Goal: Transaction & Acquisition: Obtain resource

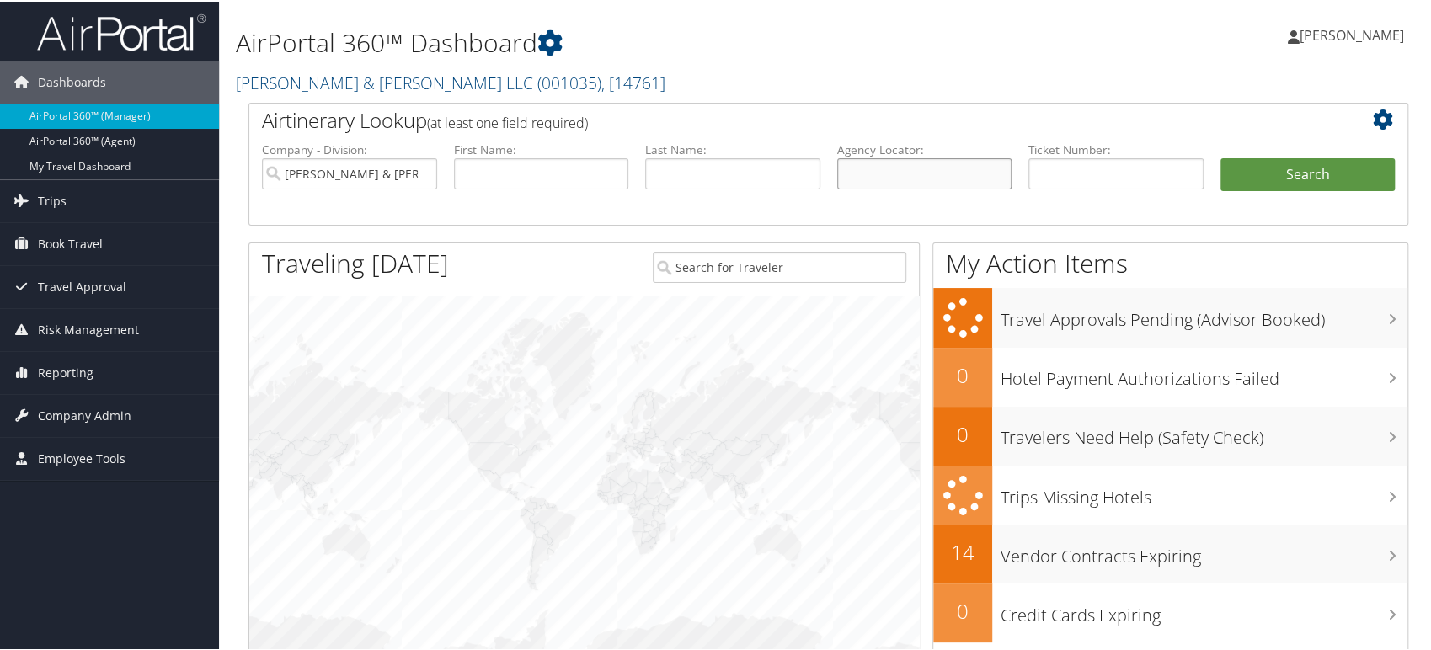
click at [888, 170] on input "text" at bounding box center [924, 172] width 175 height 31
paste input "D6C3QX"
type input "D6C3QX"
click at [421, 172] on input "Brasfield & Gorrie LLC" at bounding box center [349, 172] width 175 height 31
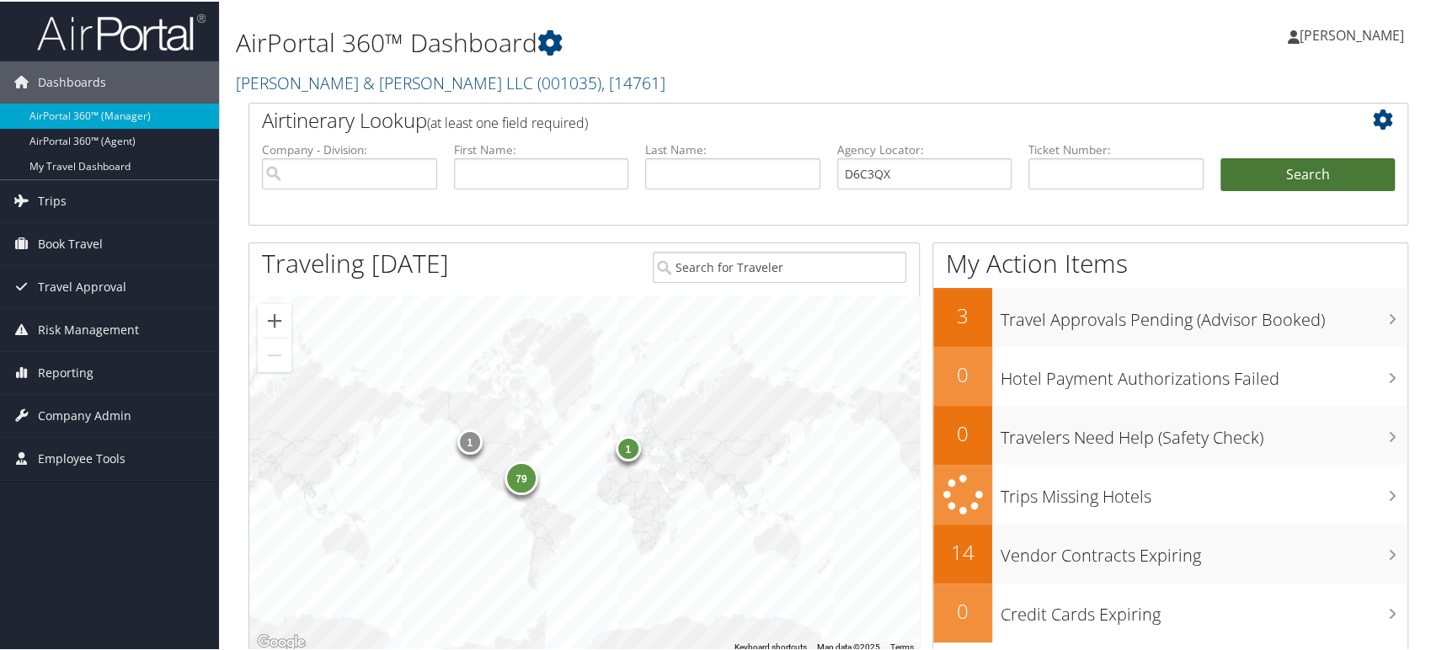
click at [1266, 177] on button "Search" at bounding box center [1307, 174] width 175 height 34
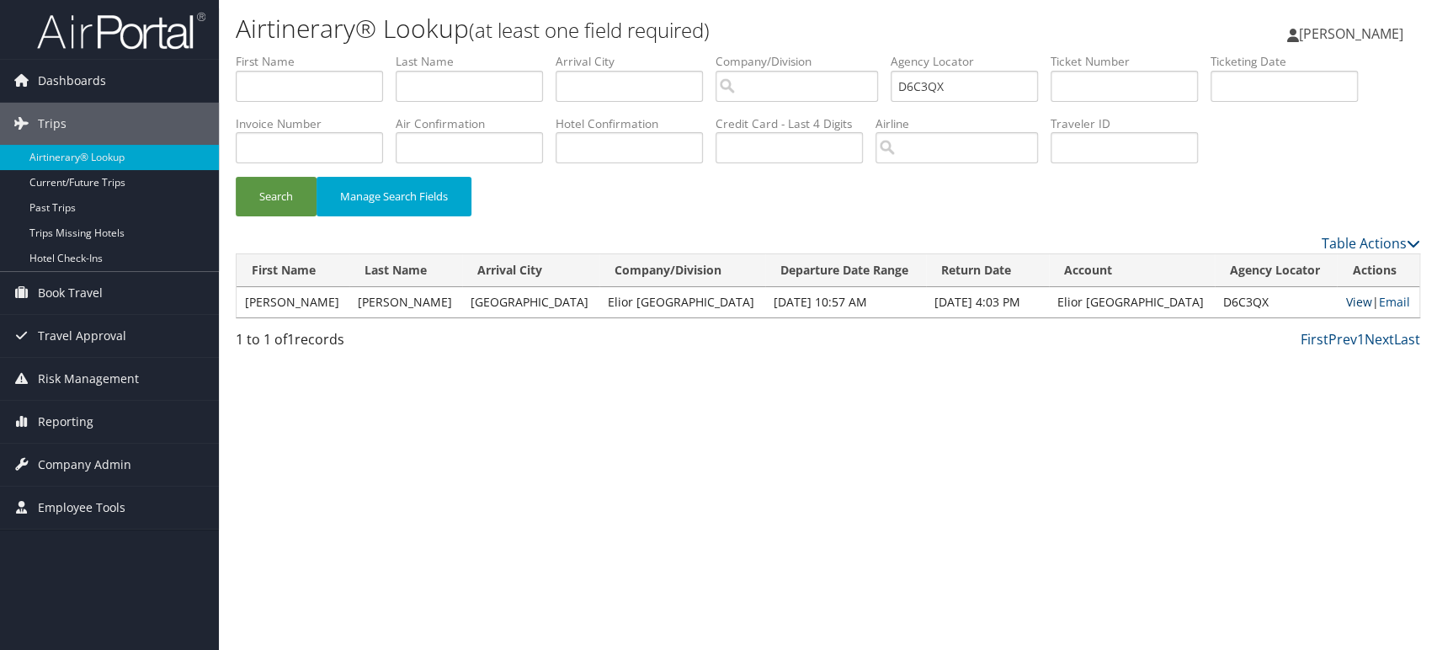
click at [1346, 304] on link "View" at bounding box center [1359, 302] width 26 height 16
drag, startPoint x: 975, startPoint y: 92, endPoint x: 597, endPoint y: 127, distance: 379.7
click at [597, 53] on ul "First Name Last Name Departure City Arrival City Company/Division Airport/City …" at bounding box center [828, 53] width 1185 height 0
paste input "2QG"
click at [289, 193] on button "Search" at bounding box center [276, 197] width 81 height 40
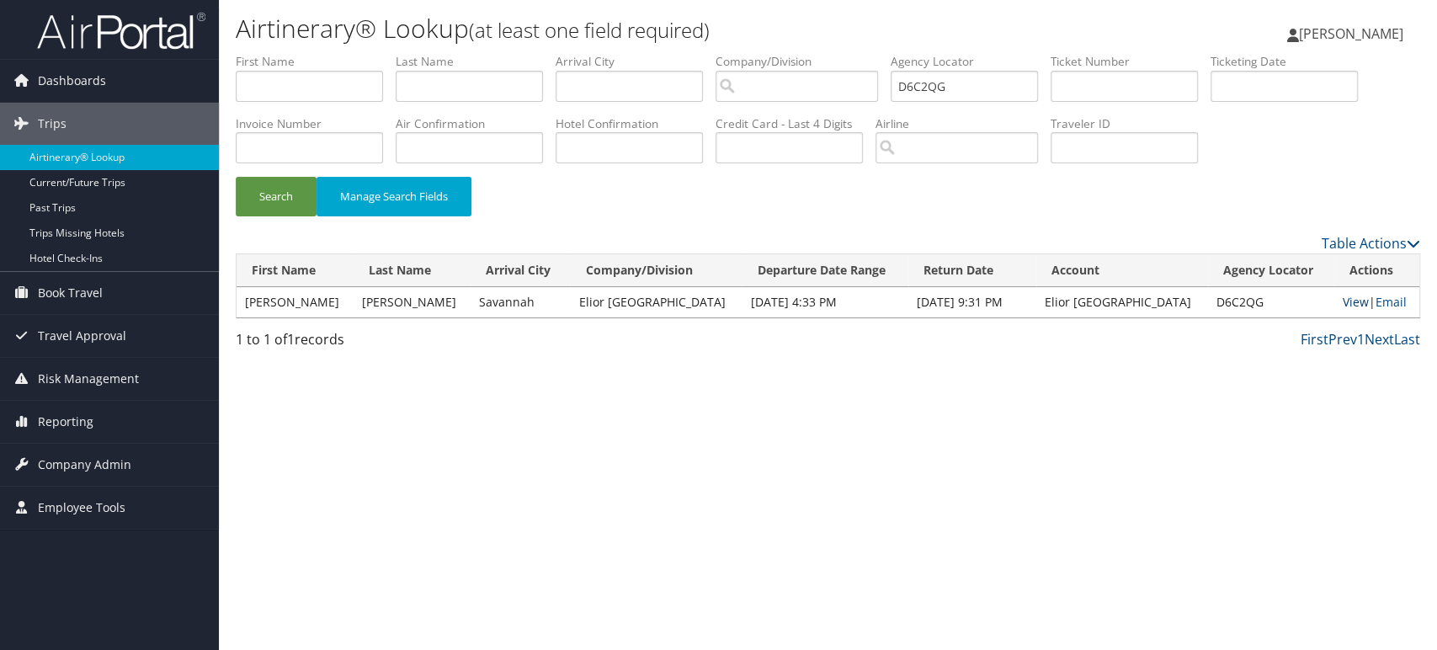
click at [1348, 303] on link "View" at bounding box center [1356, 302] width 26 height 16
drag, startPoint x: 957, startPoint y: 81, endPoint x: 692, endPoint y: 119, distance: 267.1
click at [692, 53] on ul "First Name Last Name Departure City Arrival City Company/Division Airport/City …" at bounding box center [828, 53] width 1185 height 0
paste input "CXN9BX"
type input "CXN9BX"
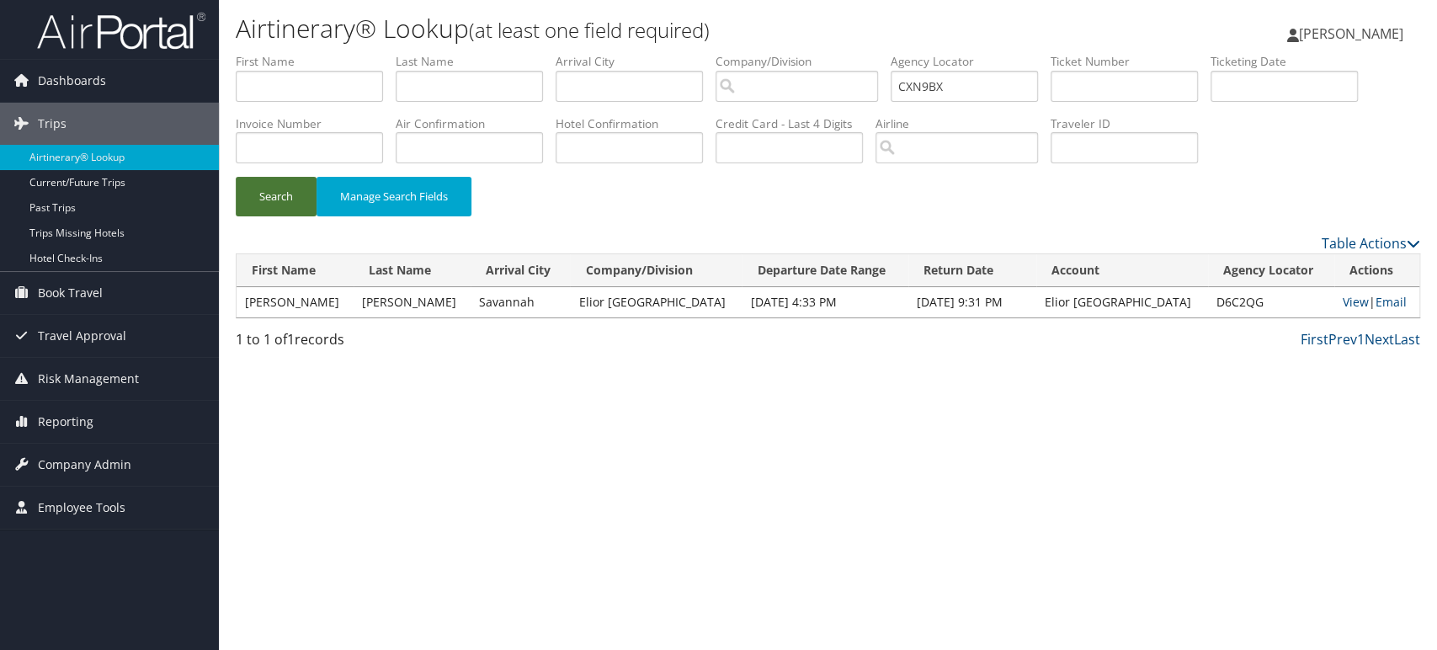
click at [268, 192] on button "Search" at bounding box center [276, 197] width 81 height 40
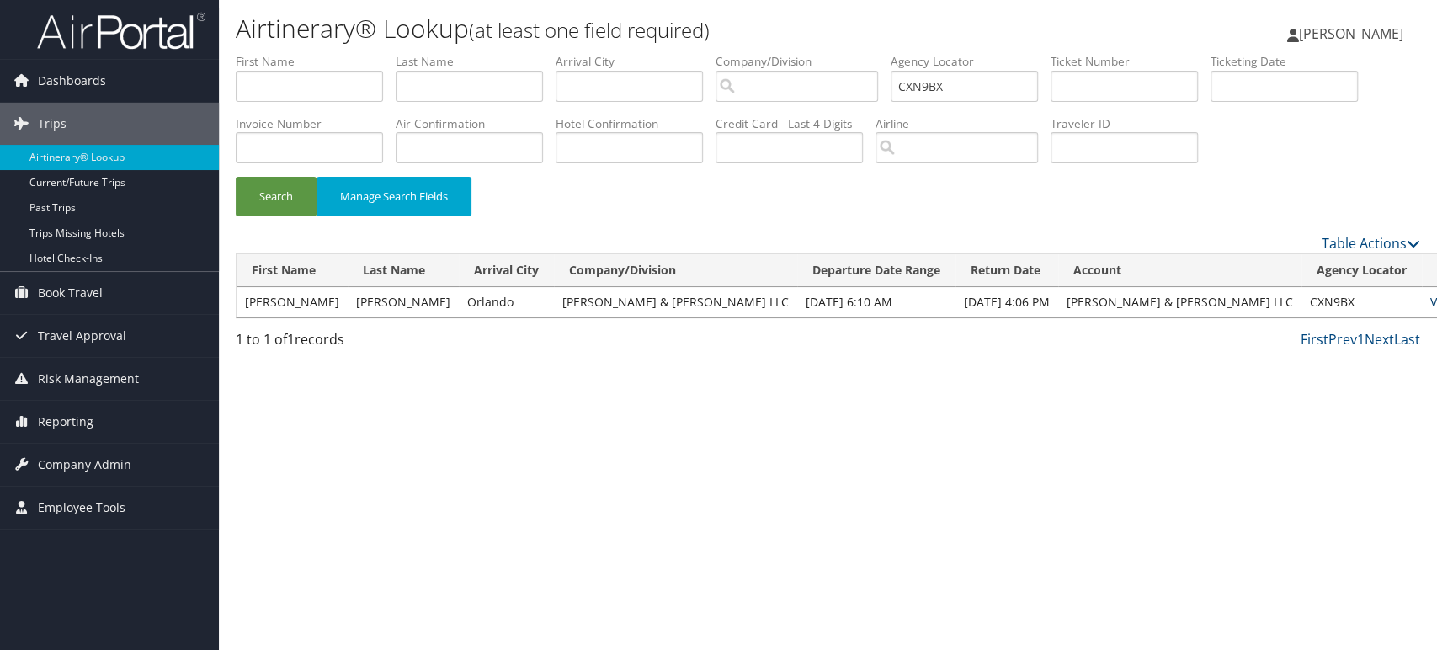
click at [1431, 300] on link "View" at bounding box center [1444, 302] width 26 height 16
click at [1431, 301] on link "View" at bounding box center [1444, 302] width 26 height 16
click at [264, 196] on button "Search" at bounding box center [276, 197] width 81 height 40
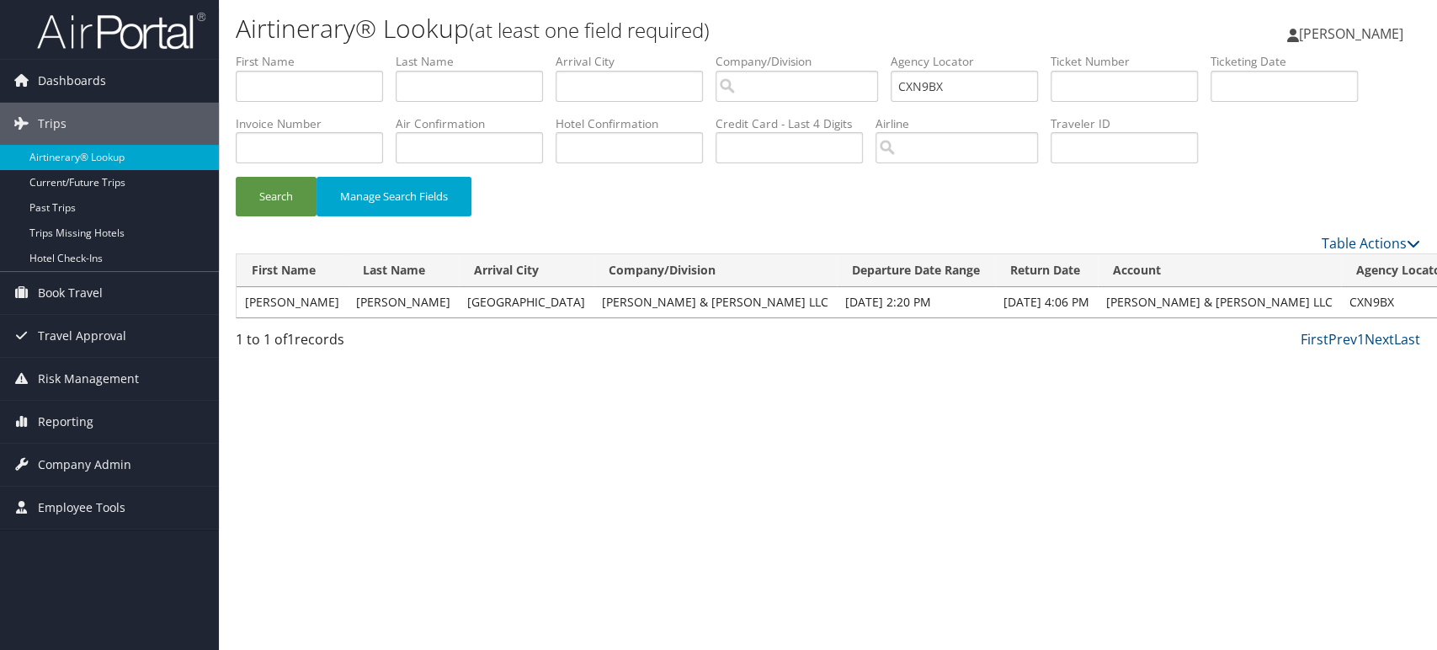
click at [122, 27] on img at bounding box center [121, 31] width 168 height 40
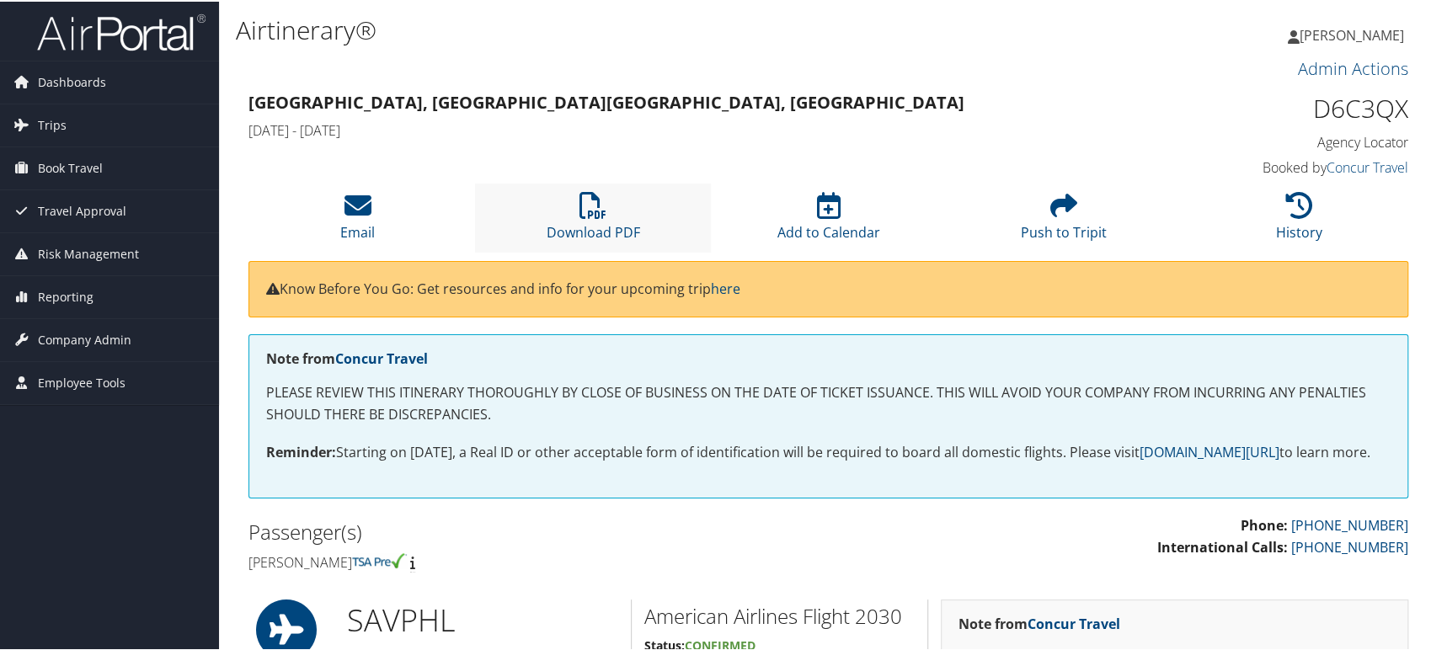
click at [548, 205] on li "Download PDF" at bounding box center [592, 216] width 235 height 68
click at [584, 207] on icon at bounding box center [592, 203] width 27 height 27
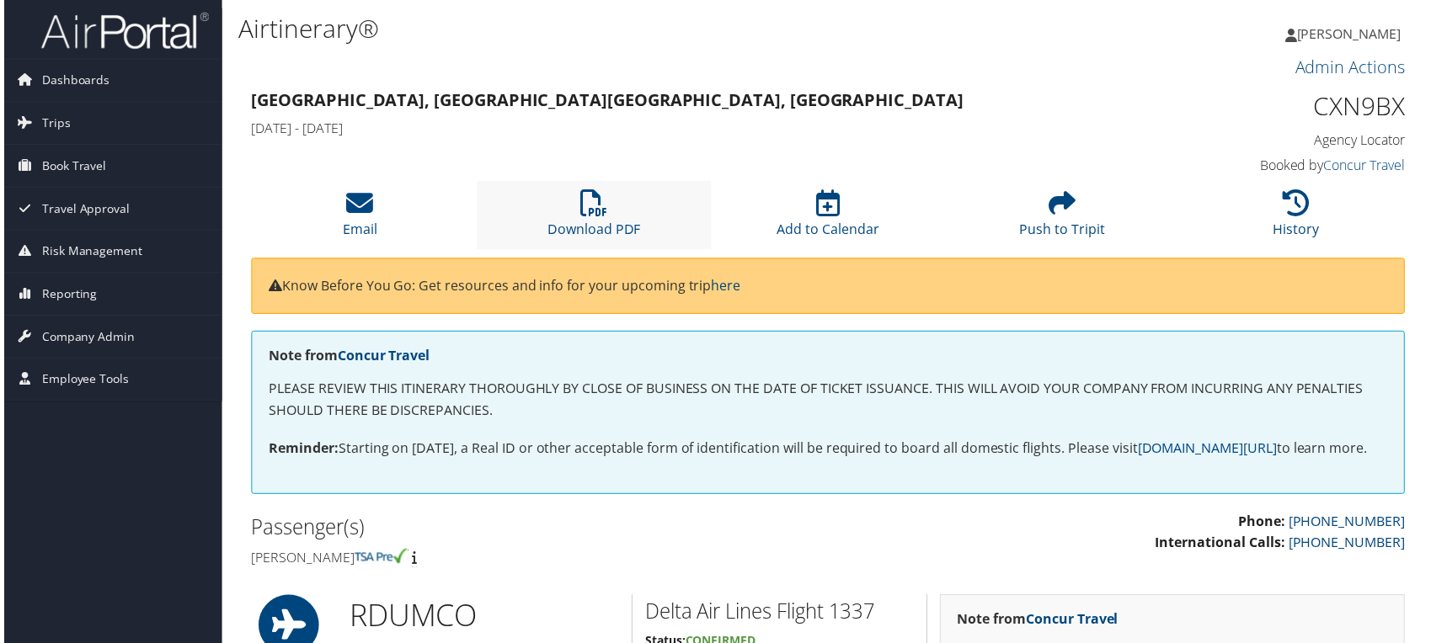
click at [599, 182] on li "Download PDF" at bounding box center [592, 216] width 235 height 68
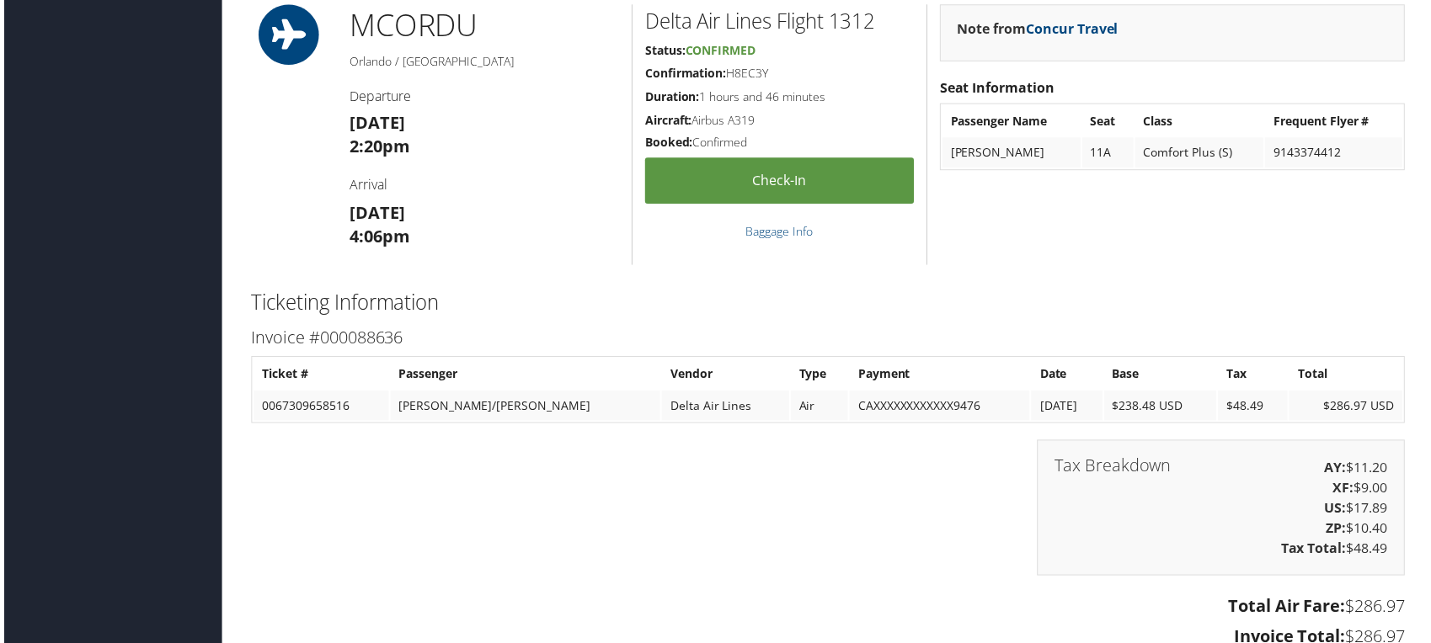
scroll to position [1806, 0]
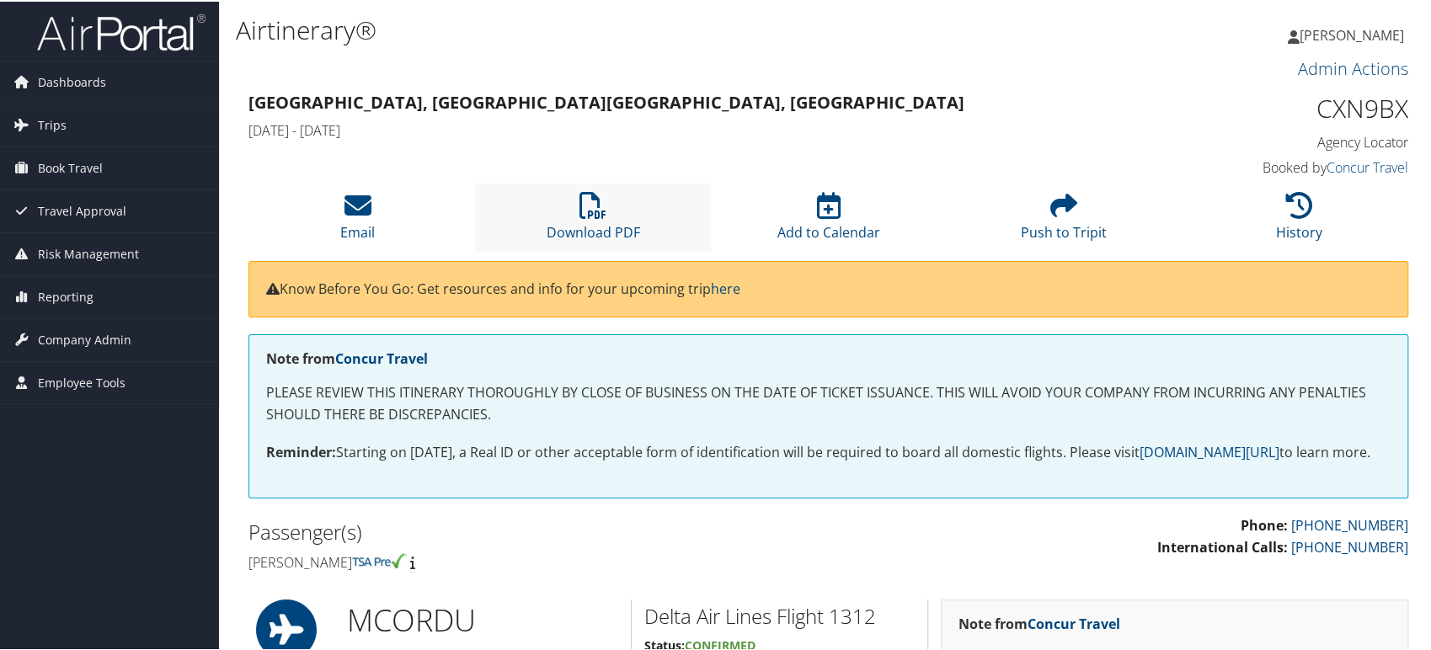
click at [613, 196] on li "Download PDF" at bounding box center [592, 216] width 235 height 68
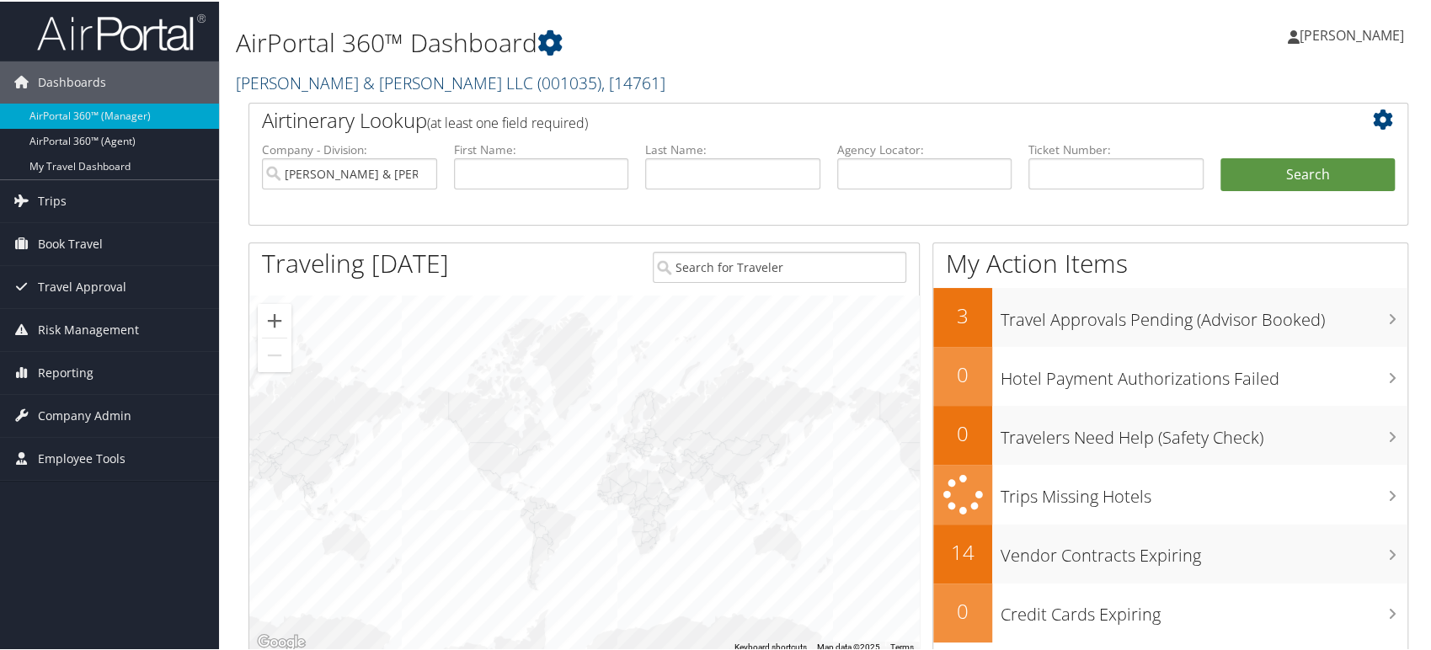
click at [537, 76] on span "( 001035 )" at bounding box center [569, 81] width 64 height 23
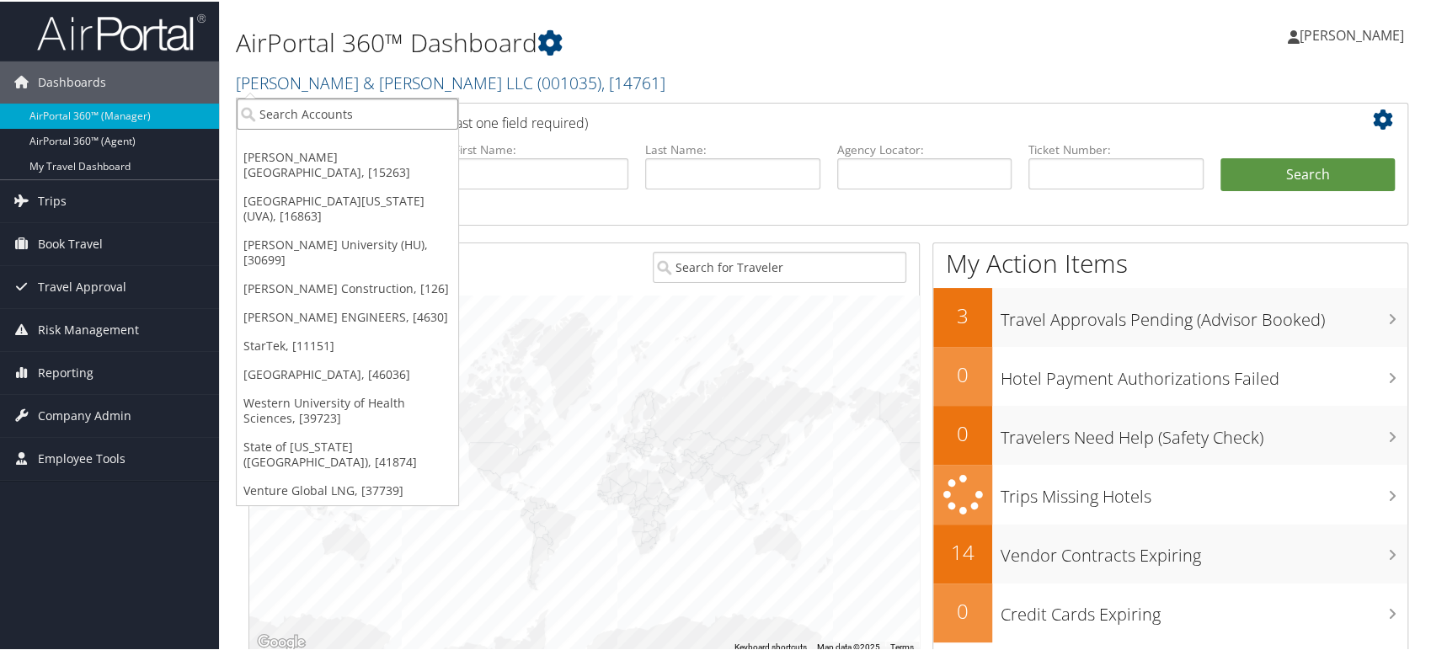
click at [320, 120] on input "search" at bounding box center [347, 112] width 221 height 31
paste input "003640"
type input "003640"
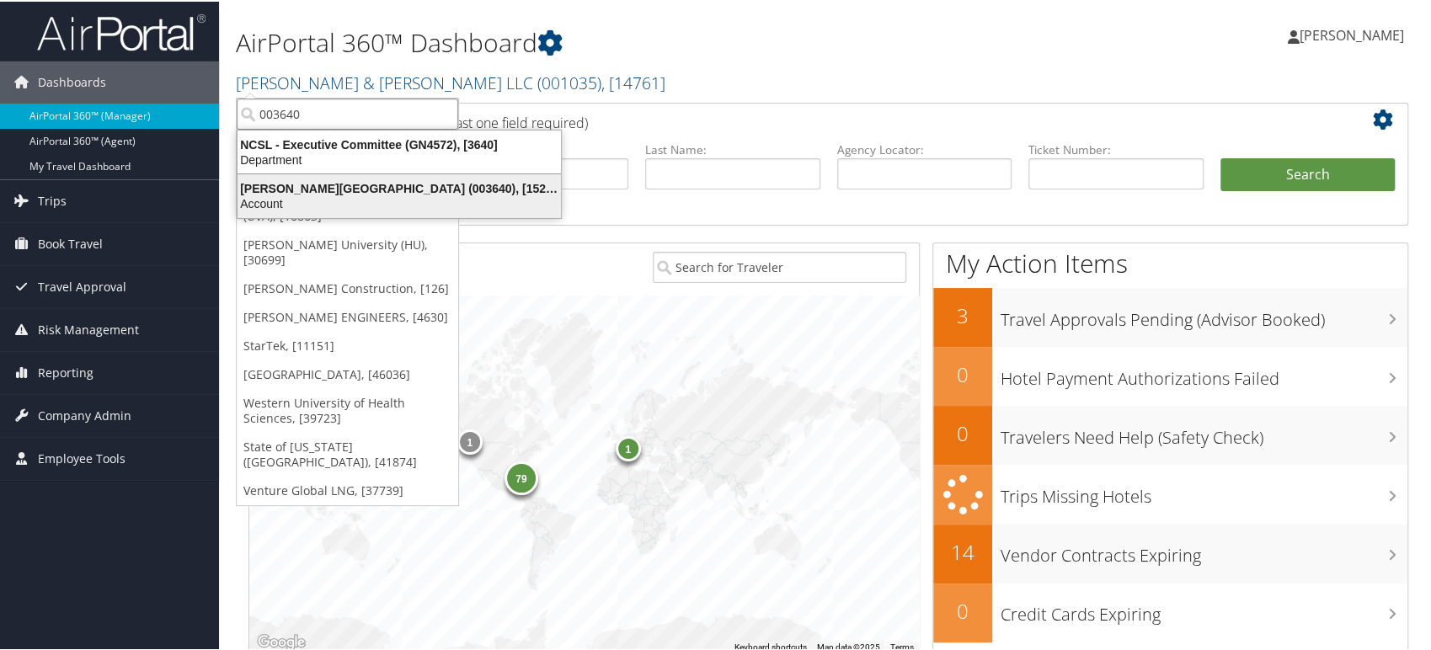
click at [324, 200] on div "Account" at bounding box center [399, 202] width 344 height 15
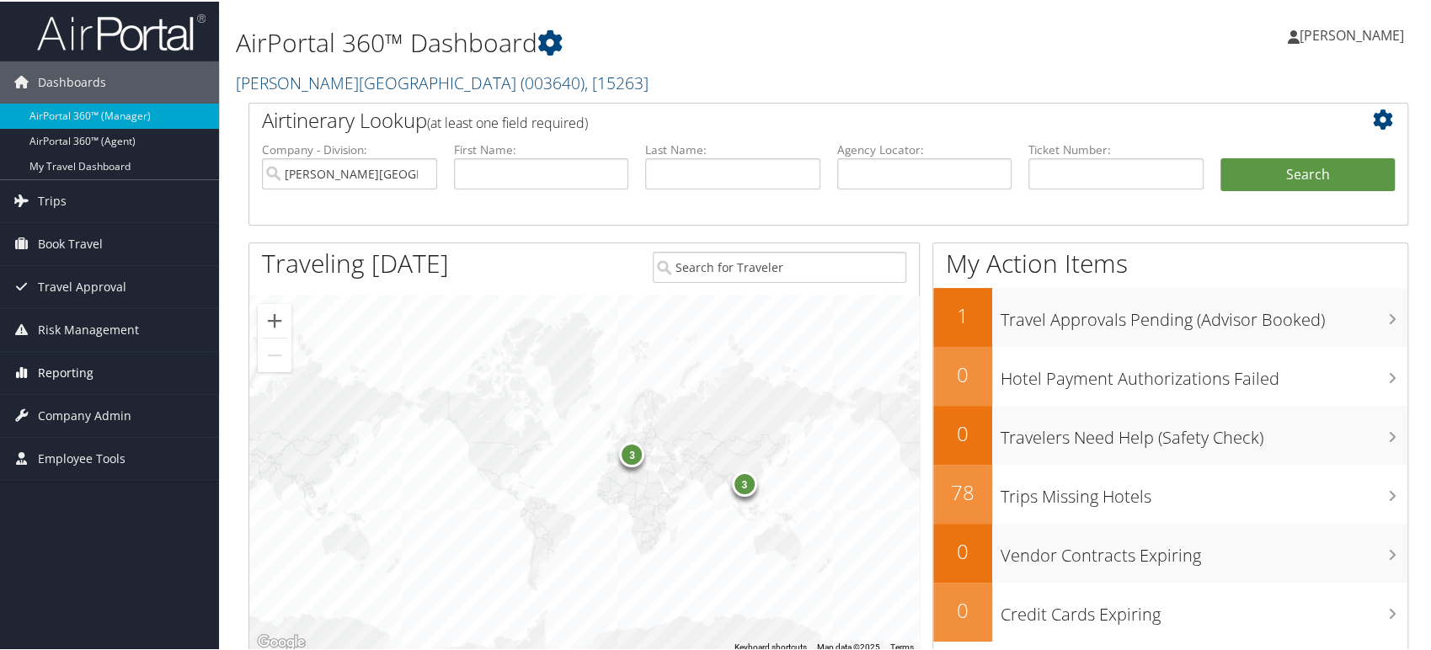
click at [81, 372] on span "Reporting" at bounding box center [66, 371] width 56 height 42
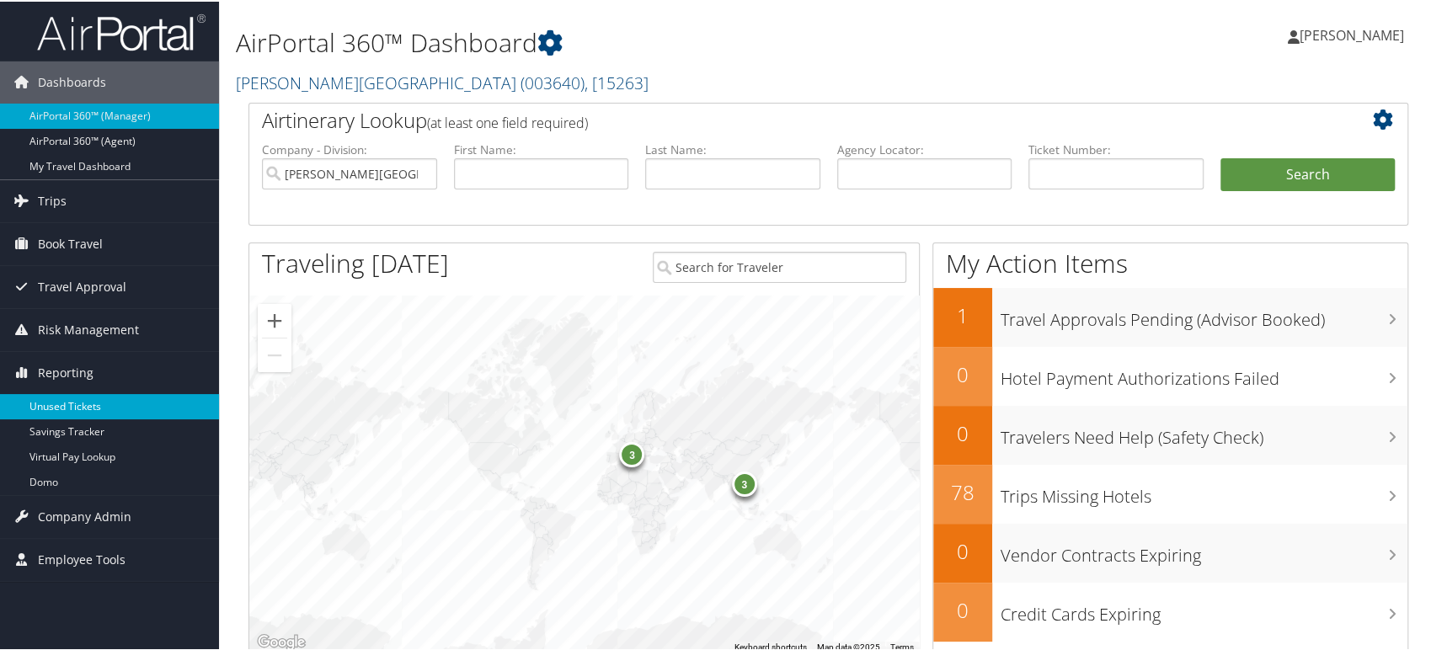
click at [81, 412] on link "Unused Tickets" at bounding box center [109, 404] width 219 height 25
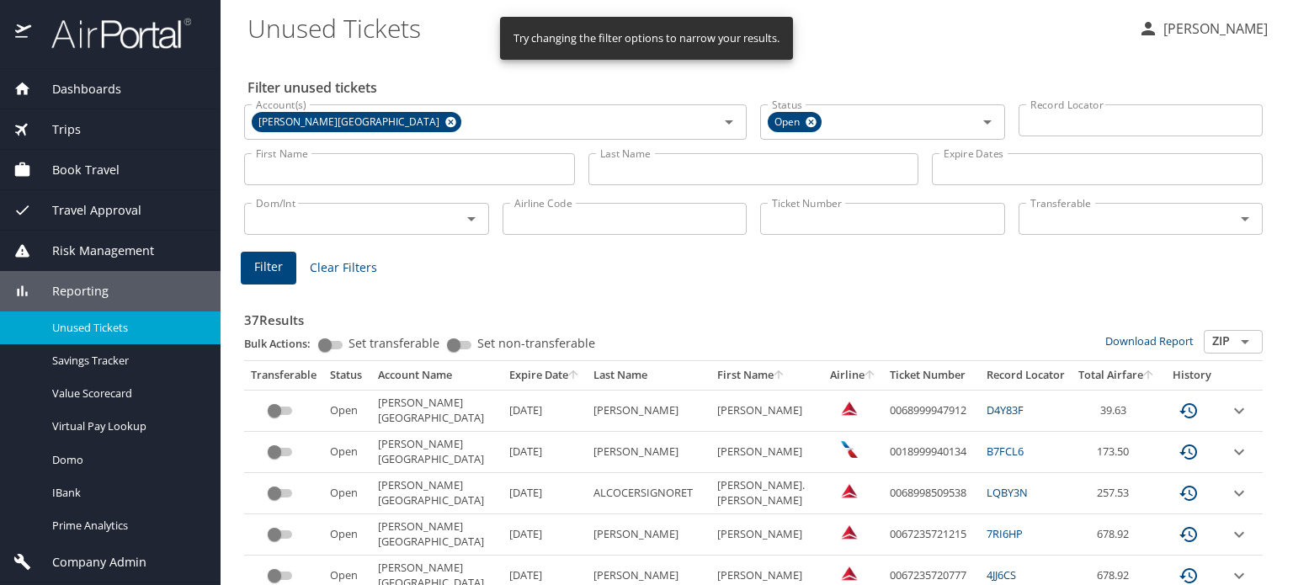
click at [689, 154] on input "Last Name" at bounding box center [754, 169] width 331 height 32
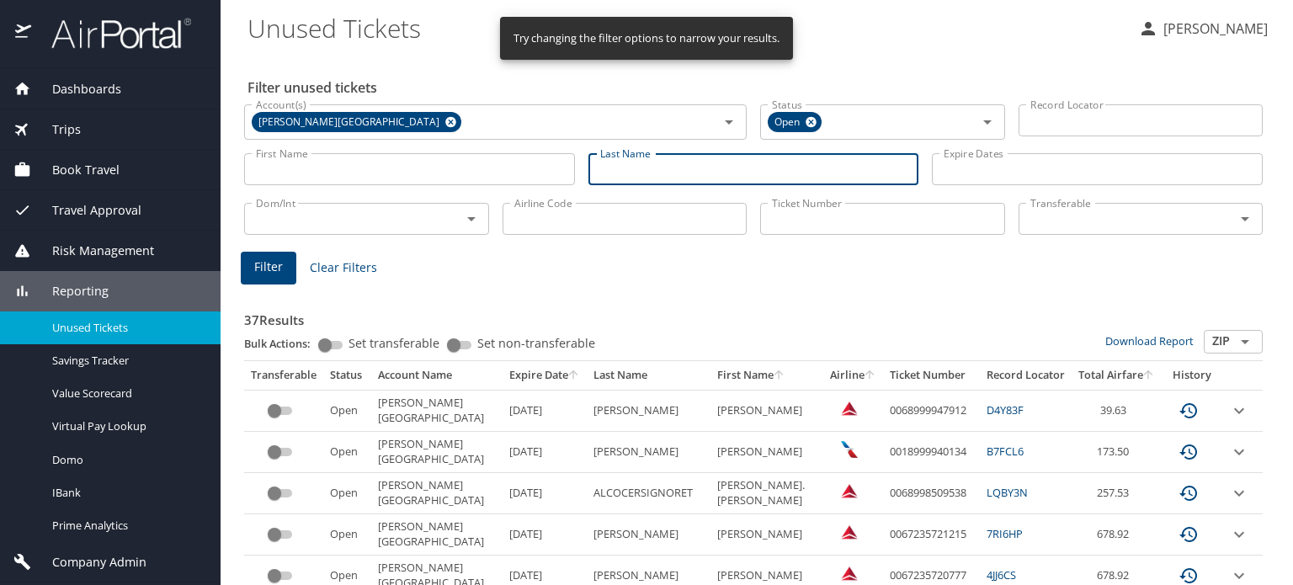
paste input "McKenzie"
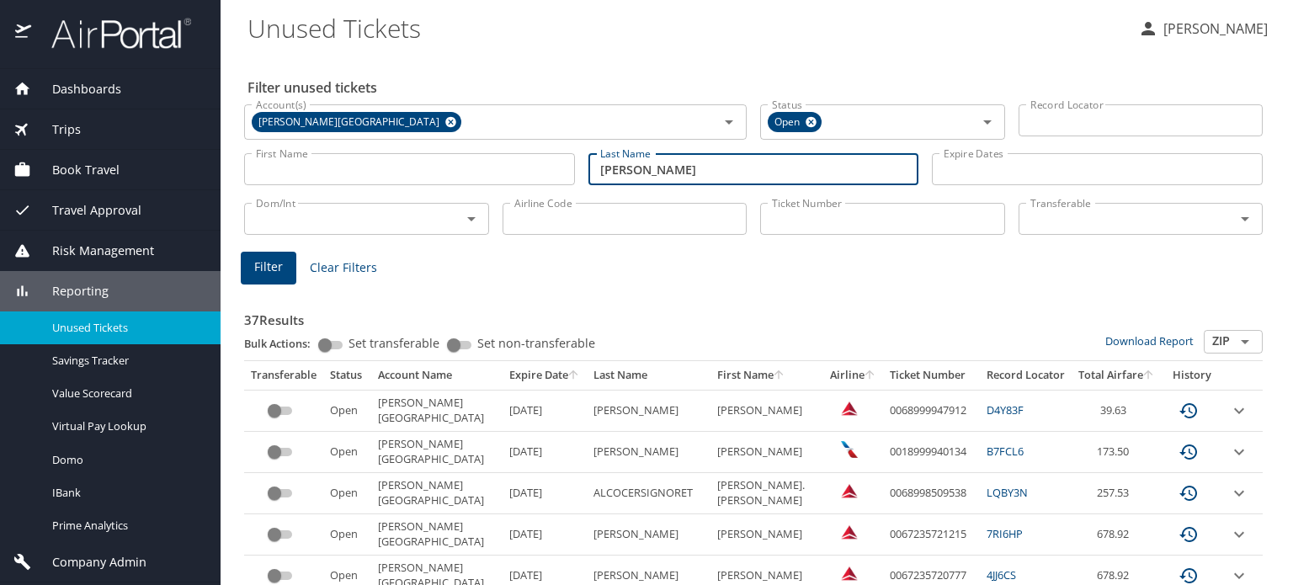
type input "McKenzie"
click at [276, 271] on span "Filter" at bounding box center [268, 267] width 29 height 21
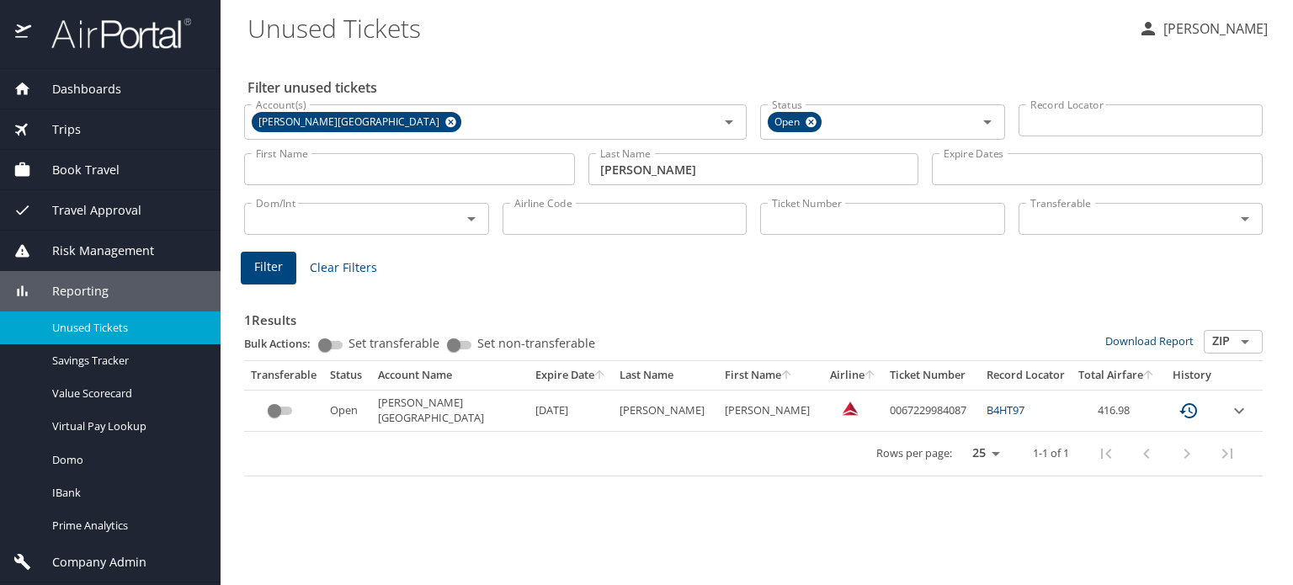
click at [616, 477] on div "1 Results Bulk Actions: Set transferable Set non-transferable Download Report Z…" at bounding box center [753, 379] width 1032 height 209
click at [156, 35] on img at bounding box center [112, 33] width 158 height 33
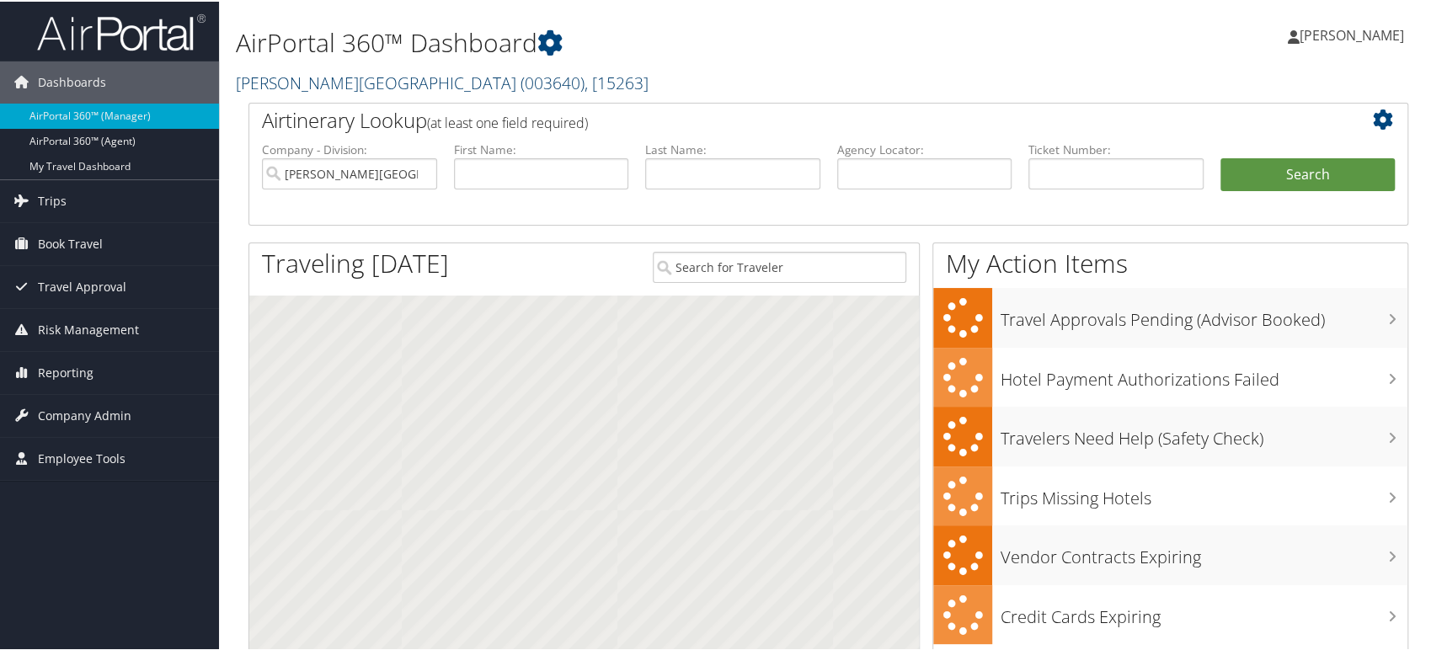
click at [520, 75] on span "( 003640 )" at bounding box center [552, 81] width 64 height 23
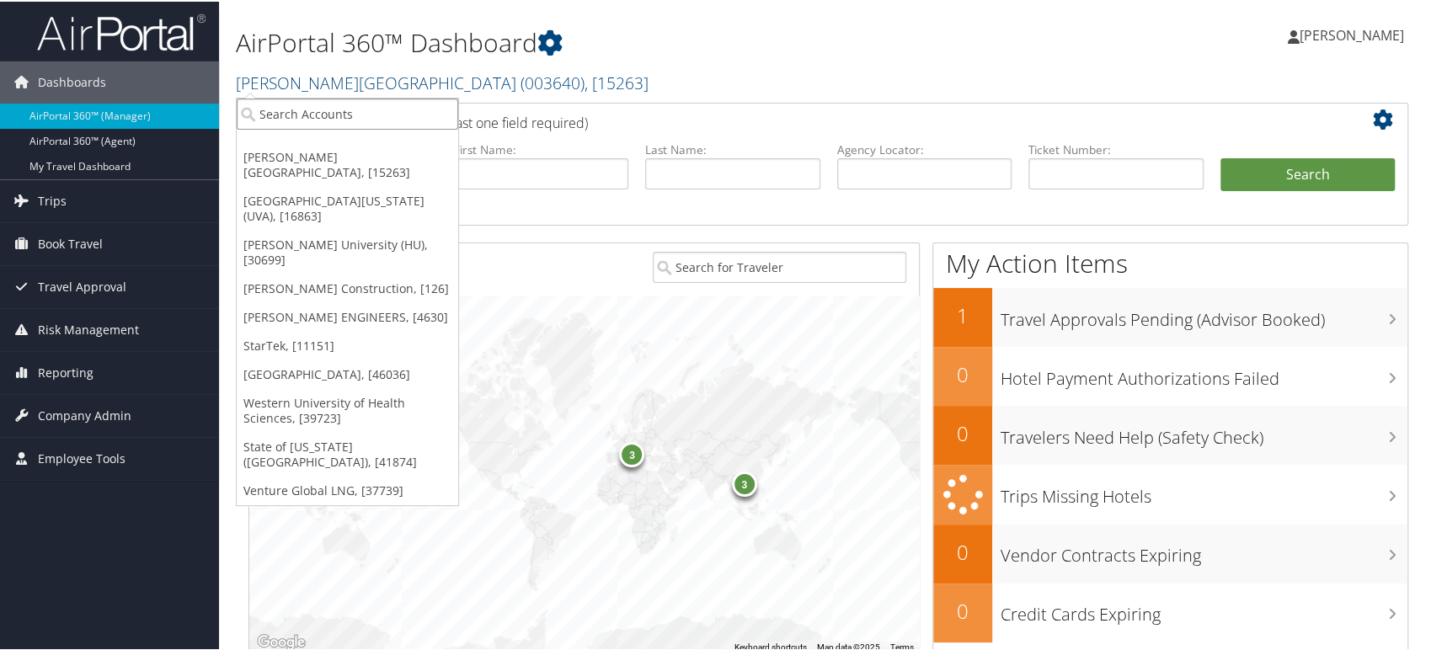
click at [330, 105] on input "search" at bounding box center [347, 112] width 221 height 31
paste input "301232"
type input "301232"
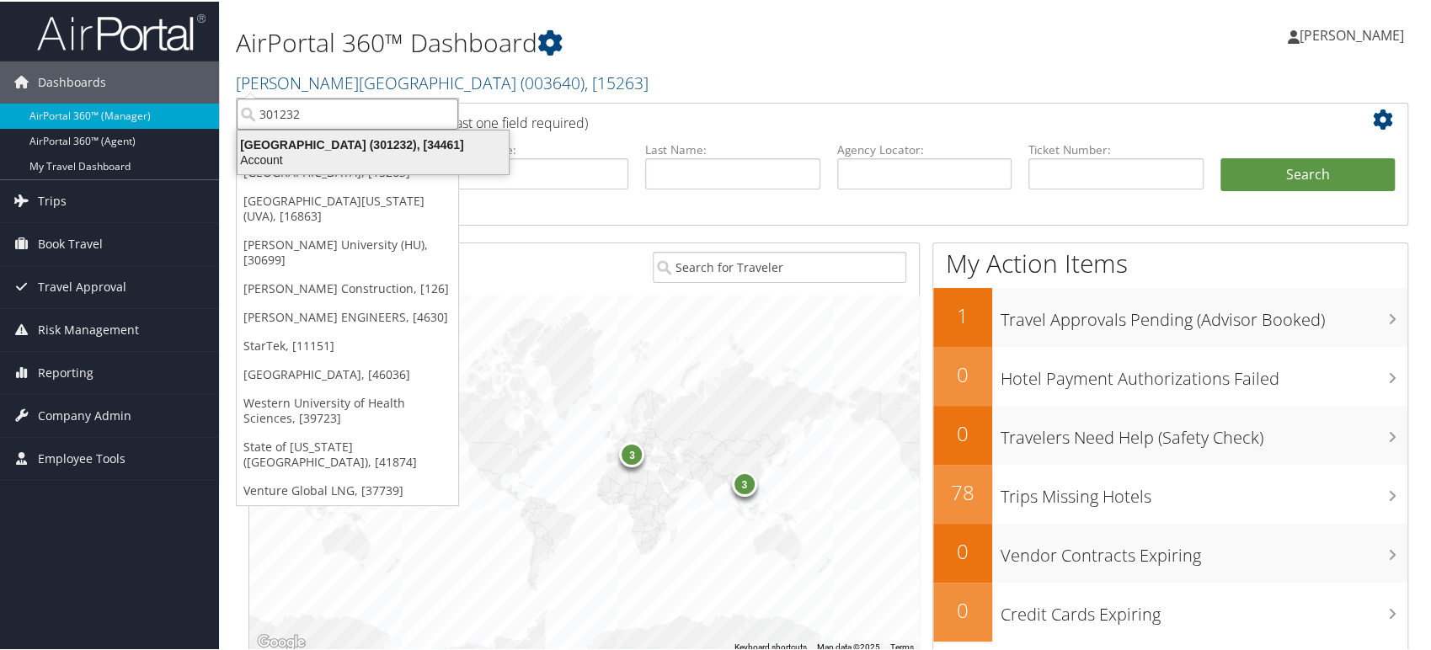
click at [339, 153] on div "Account" at bounding box center [372, 158] width 291 height 15
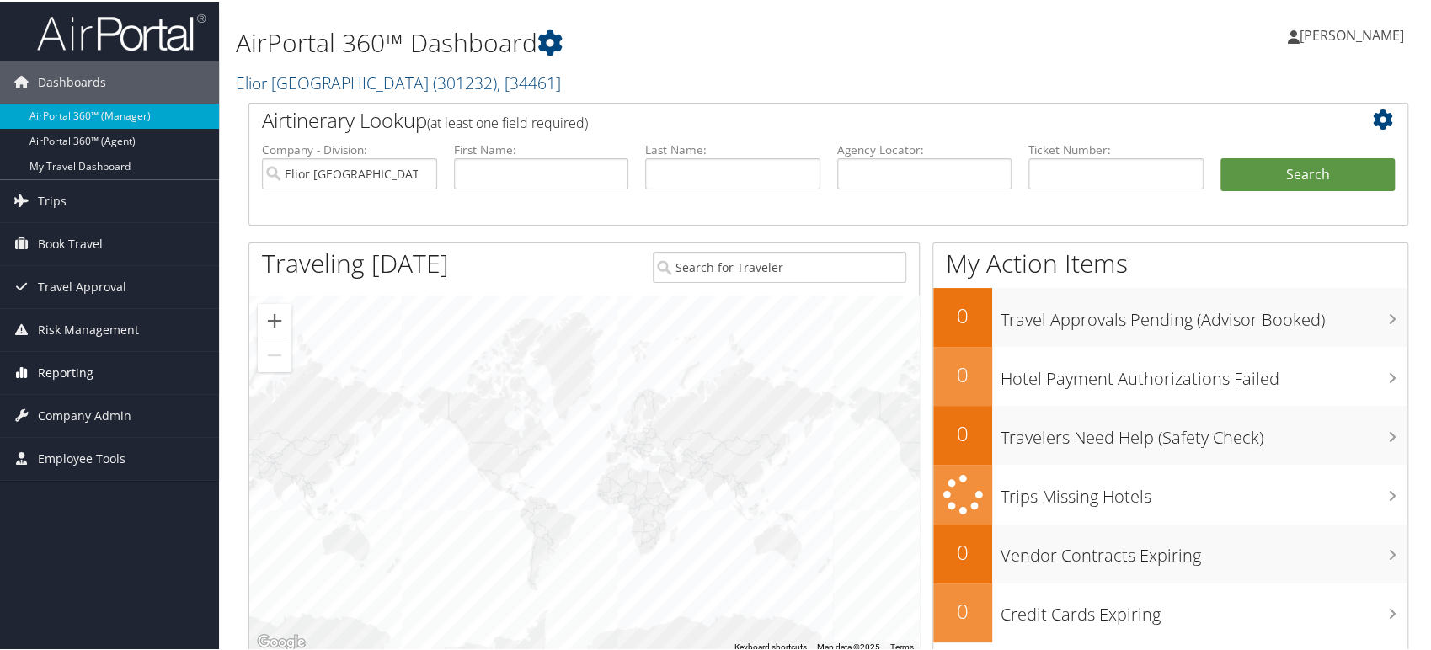
click at [84, 373] on span "Reporting" at bounding box center [66, 371] width 56 height 42
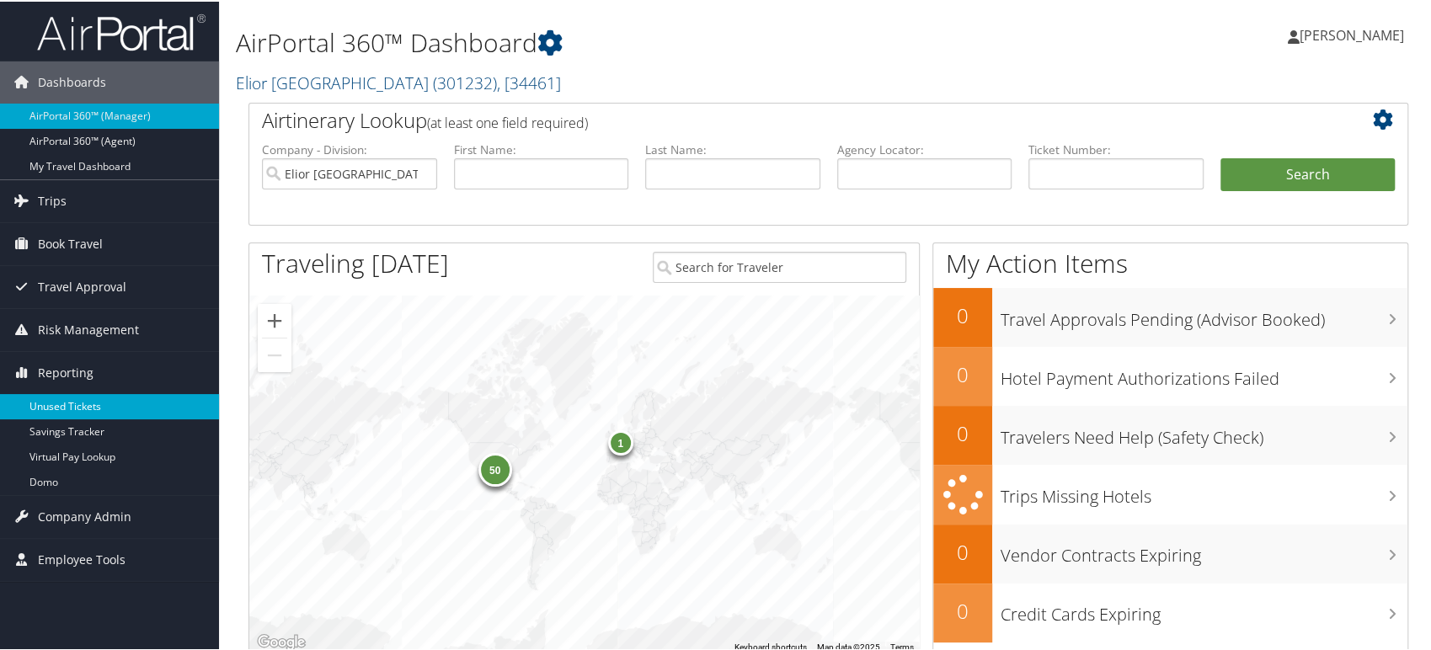
click at [72, 403] on link "Unused Tickets" at bounding box center [109, 404] width 219 height 25
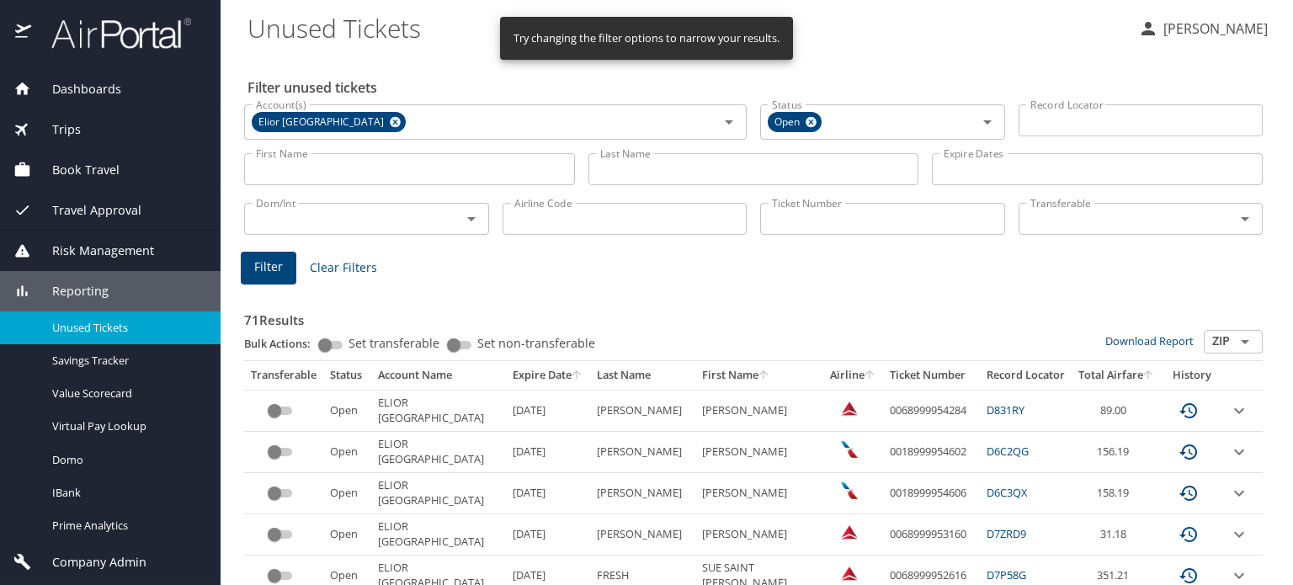
click at [330, 160] on input "First Name" at bounding box center [409, 169] width 331 height 32
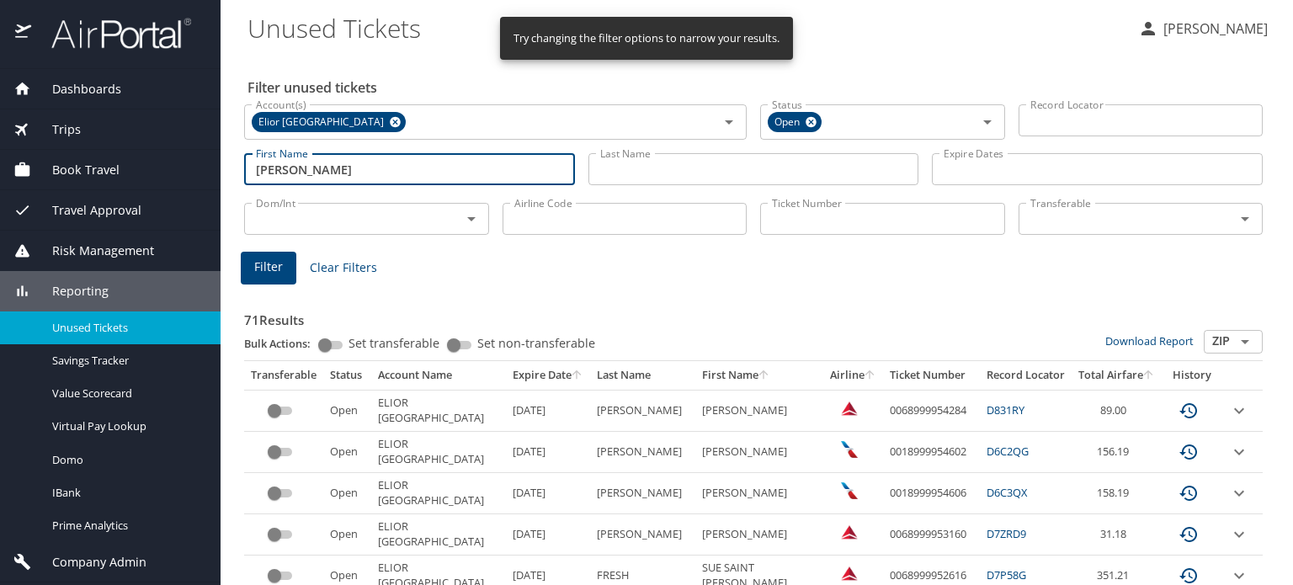
type input "hannah"
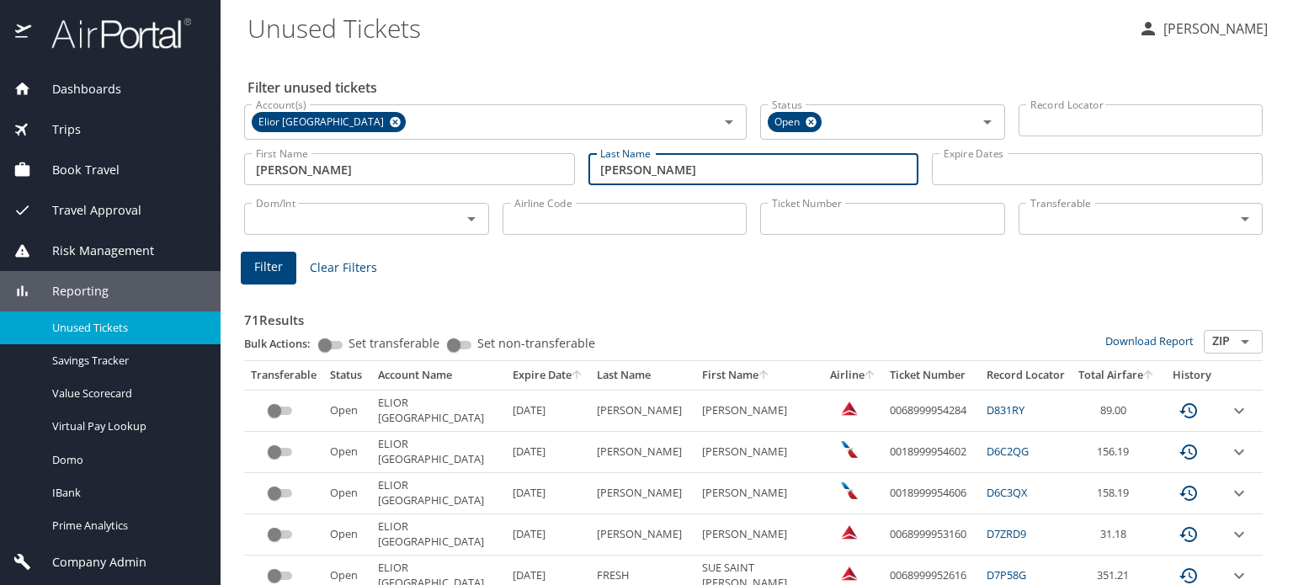
type input "myers"
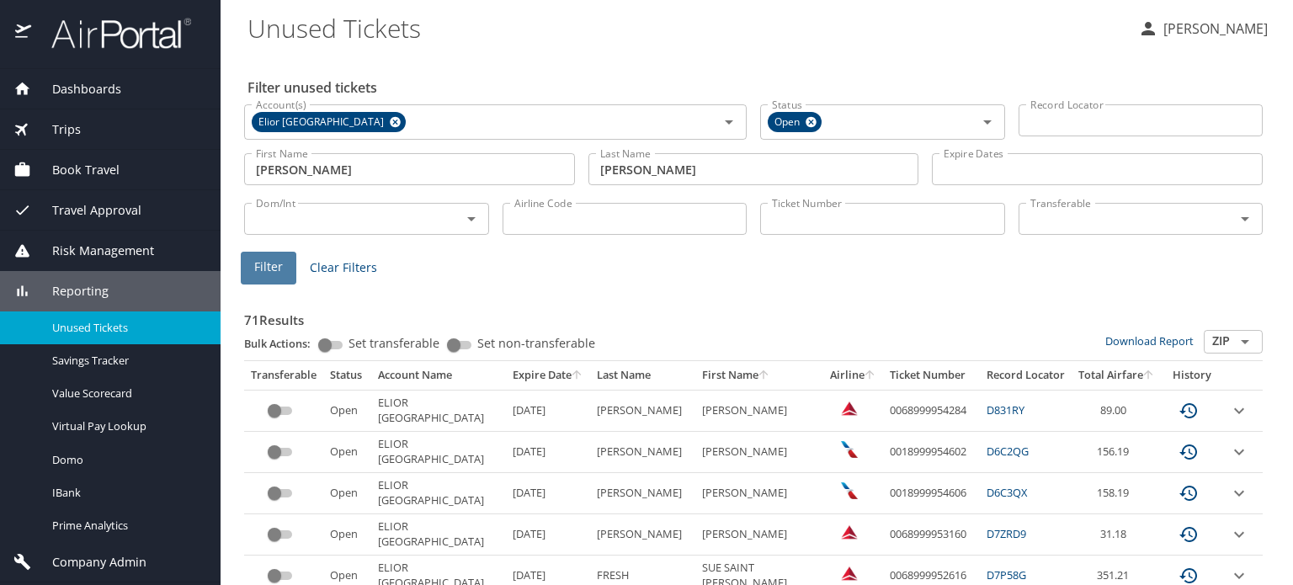
click at [257, 264] on span "Filter" at bounding box center [268, 267] width 29 height 21
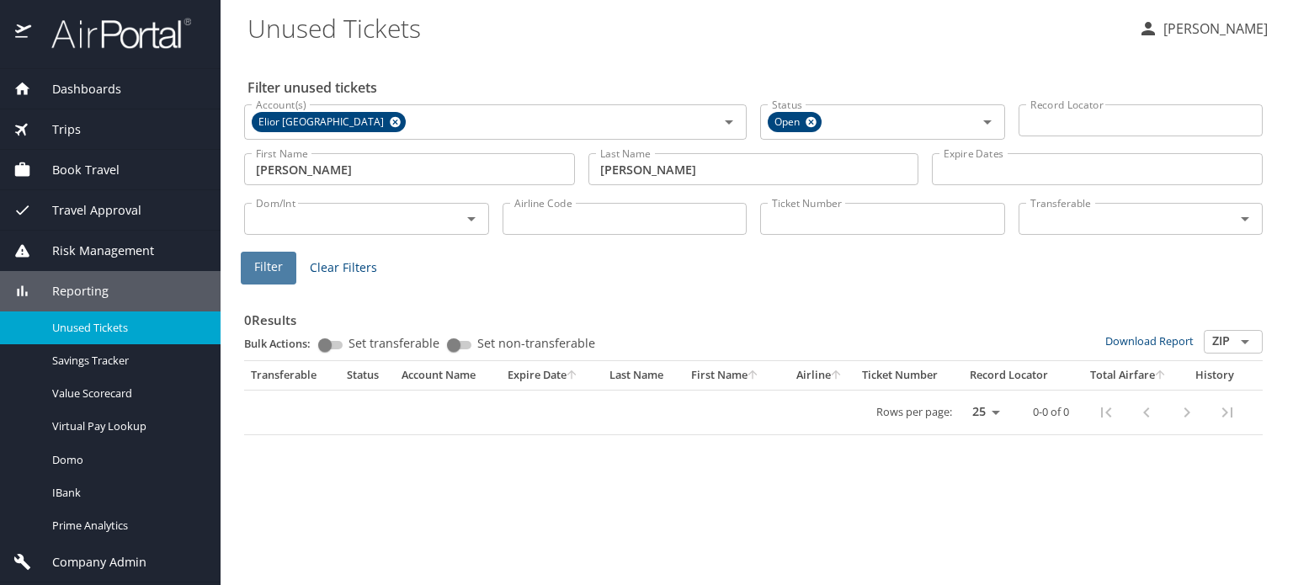
click at [259, 261] on span "Filter" at bounding box center [268, 267] width 29 height 21
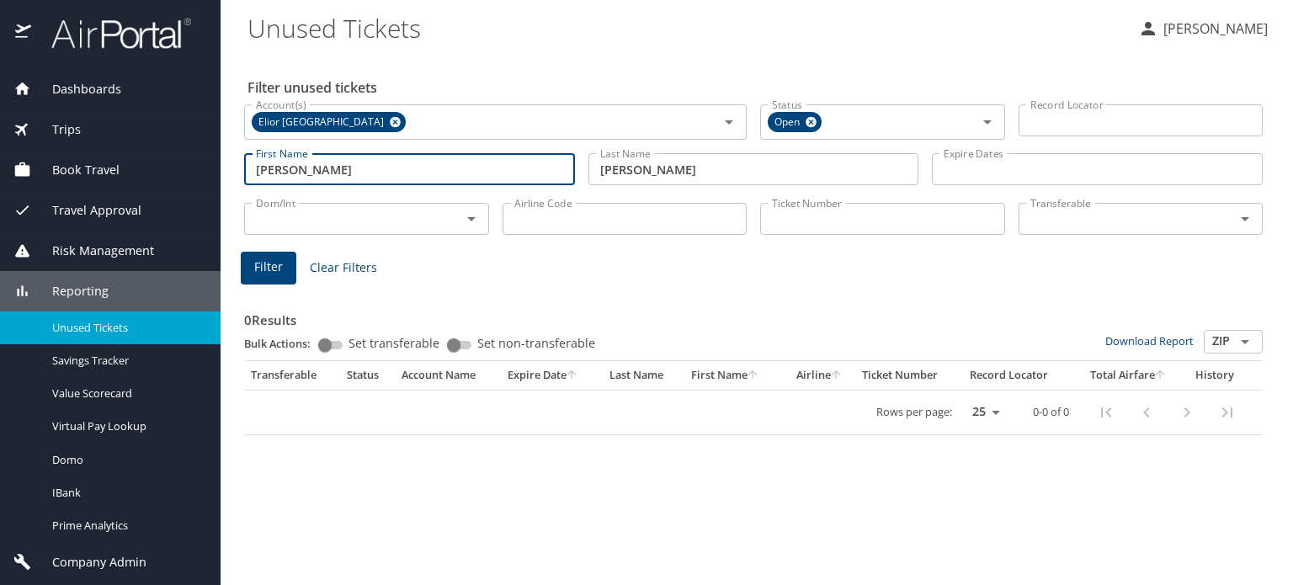
drag, startPoint x: 369, startPoint y: 167, endPoint x: 219, endPoint y: 191, distance: 151.9
click at [219, 191] on div "Dashboards AirPortal 360™ Manager AirPortal 360™ Agent My Travel Dashboard Trip…" at bounding box center [646, 292] width 1293 height 585
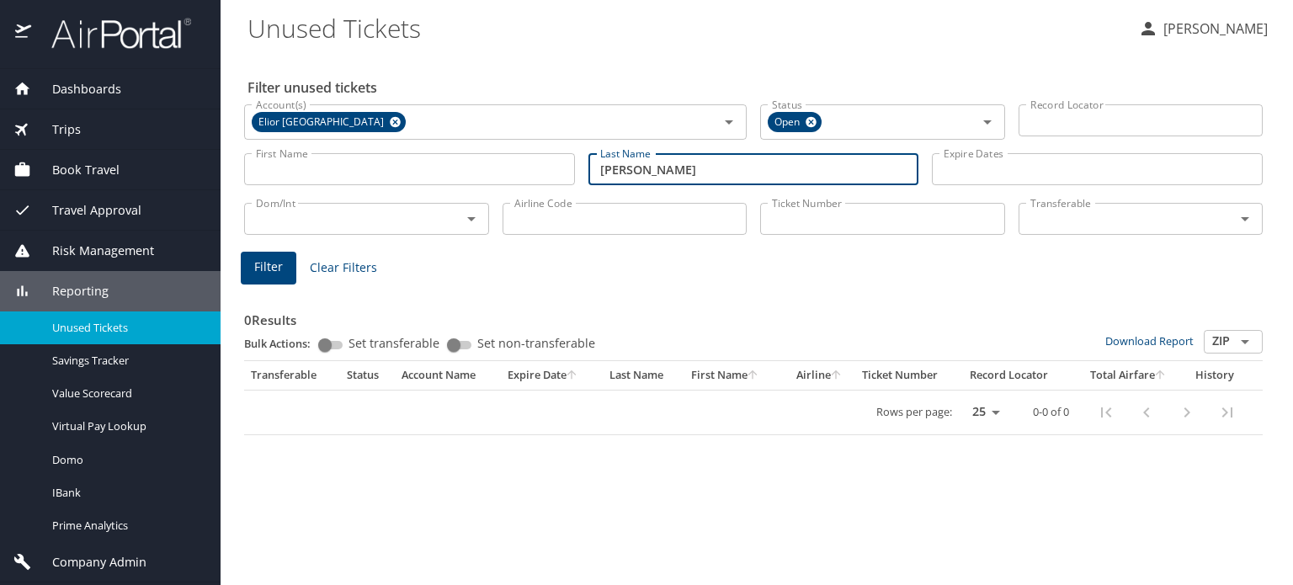
drag, startPoint x: 660, startPoint y: 168, endPoint x: 261, endPoint y: 166, distance: 399.1
click at [261, 167] on div "First Name First Name Last Name myers Last Name Expire Dates Expire Dates" at bounding box center [753, 170] width 1032 height 60
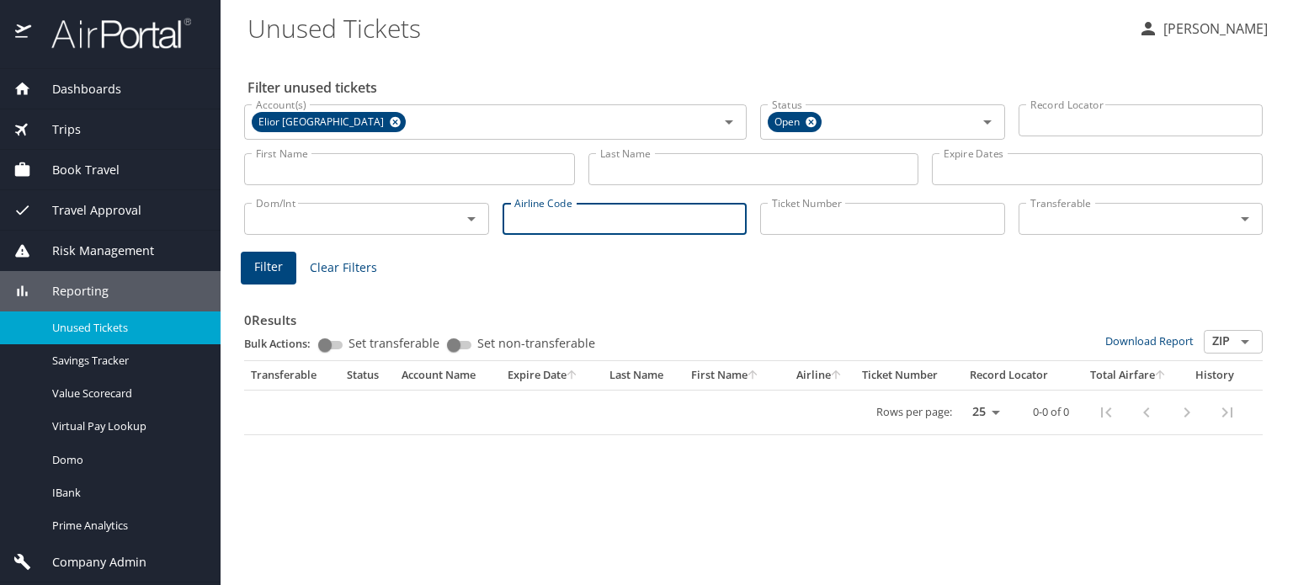
click at [541, 209] on input "Airline Code" at bounding box center [625, 219] width 245 height 32
type input "aa"
click at [248, 269] on button "Filter" at bounding box center [269, 268] width 56 height 33
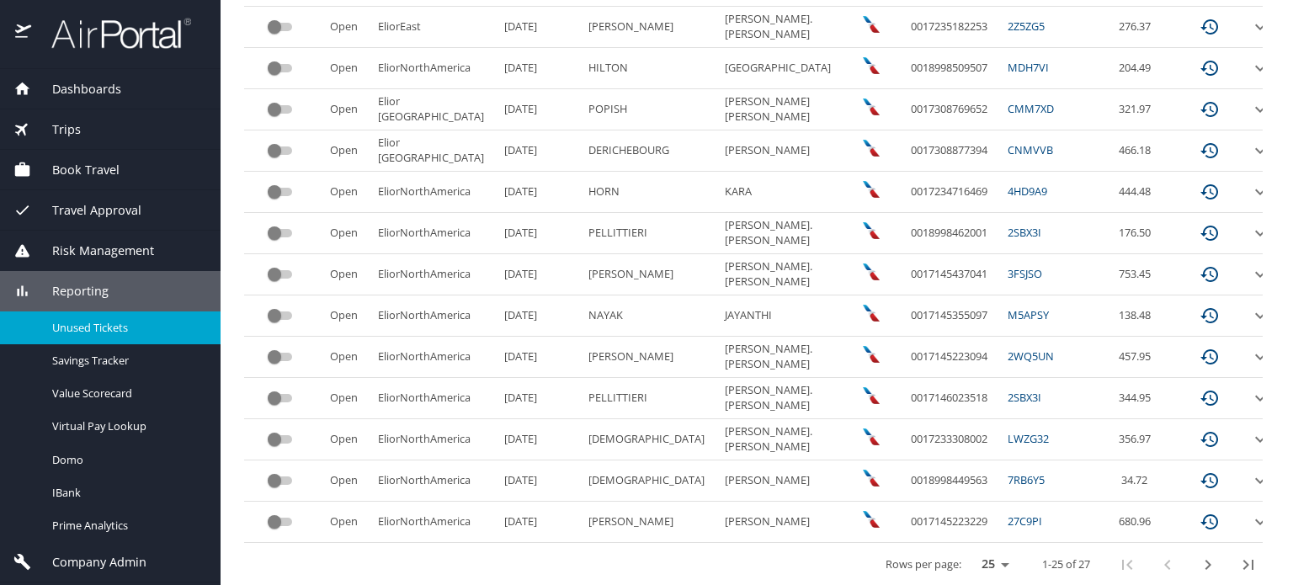
scroll to position [882, 0]
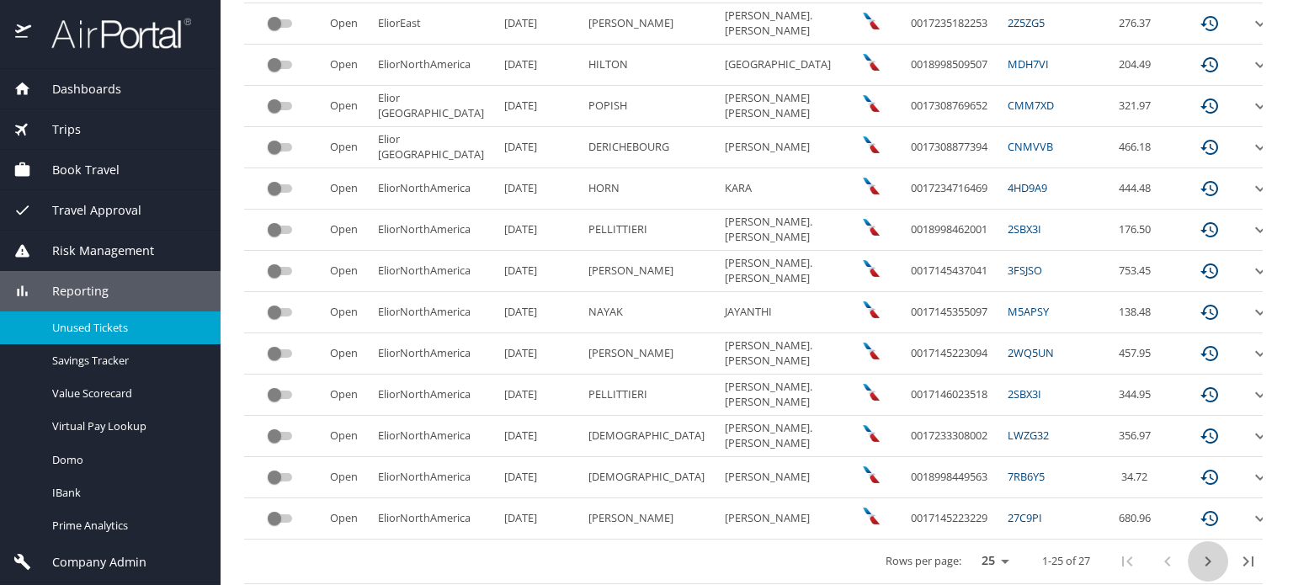
drag, startPoint x: 1170, startPoint y: 548, endPoint x: 1171, endPoint y: 557, distance: 8.6
click at [1198, 557] on icon "next page" at bounding box center [1208, 562] width 20 height 20
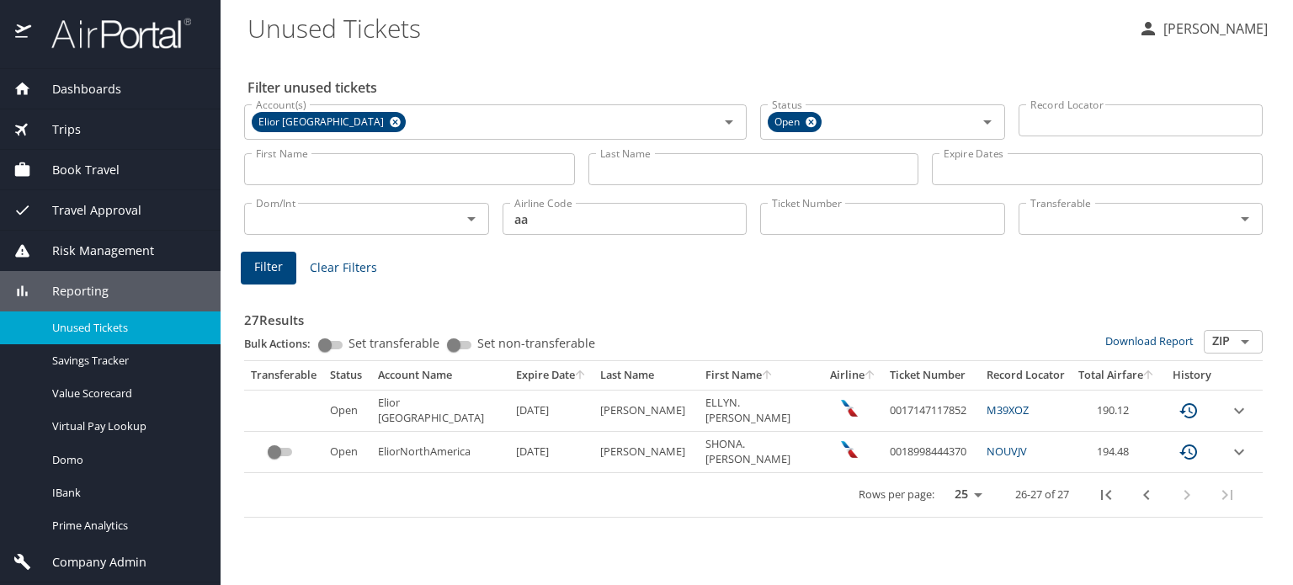
click at [1133, 494] on button "previous page" at bounding box center [1147, 495] width 40 height 40
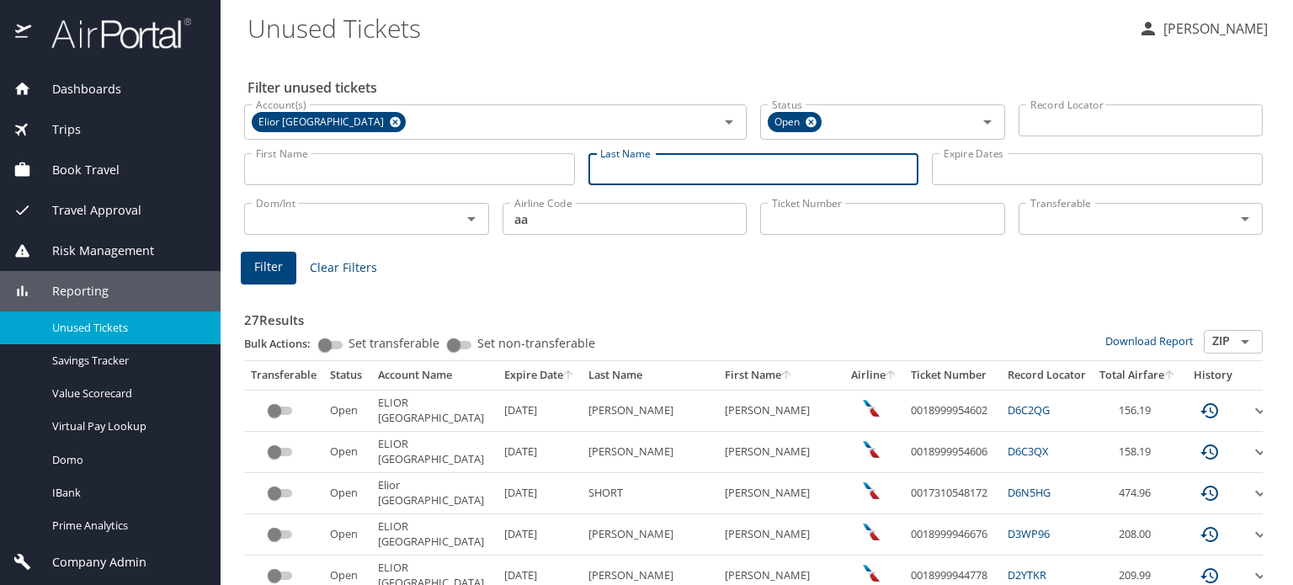
click at [595, 166] on input "Last Name" at bounding box center [754, 169] width 331 height 32
type input "myers"
click at [275, 259] on span "Filter" at bounding box center [268, 267] width 29 height 21
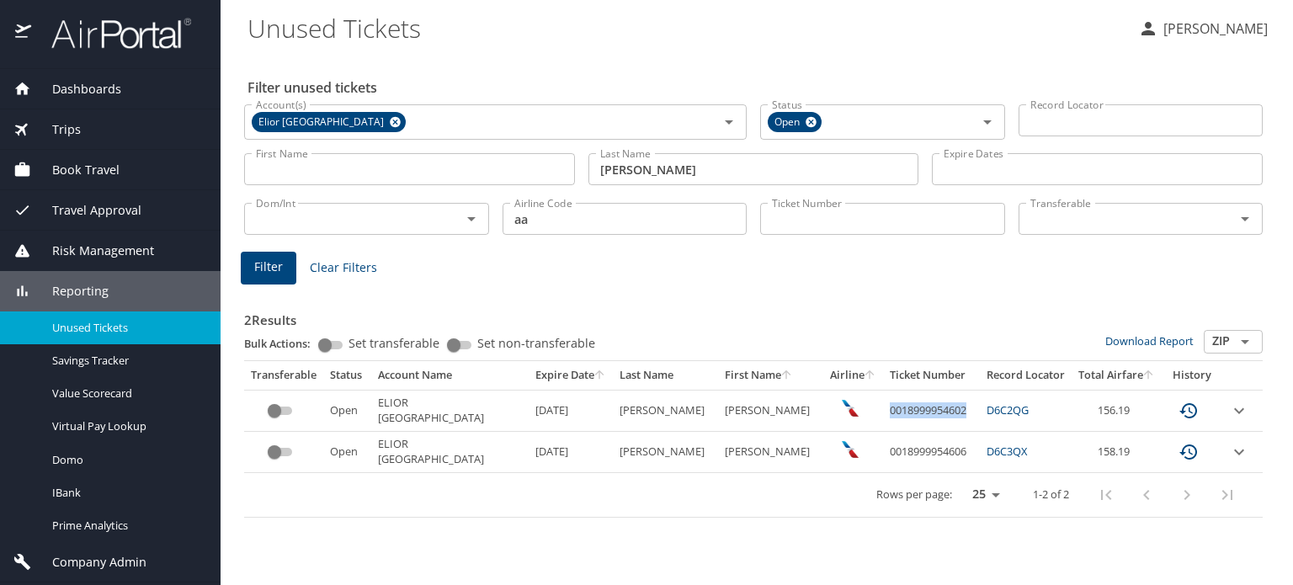
drag, startPoint x: 861, startPoint y: 408, endPoint x: 941, endPoint y: 410, distance: 80.0
click at [941, 410] on td "0018999954602" at bounding box center [931, 410] width 97 height 41
copy td "0018999954602"
drag, startPoint x: 862, startPoint y: 452, endPoint x: 963, endPoint y: 451, distance: 101.1
click at [963, 451] on tr "Open ELIOR NORTH AMERICA 9/2/2026 MYERS HANNAH JEAN 0018999954606 D6C3QX 158.19" at bounding box center [753, 452] width 1019 height 41
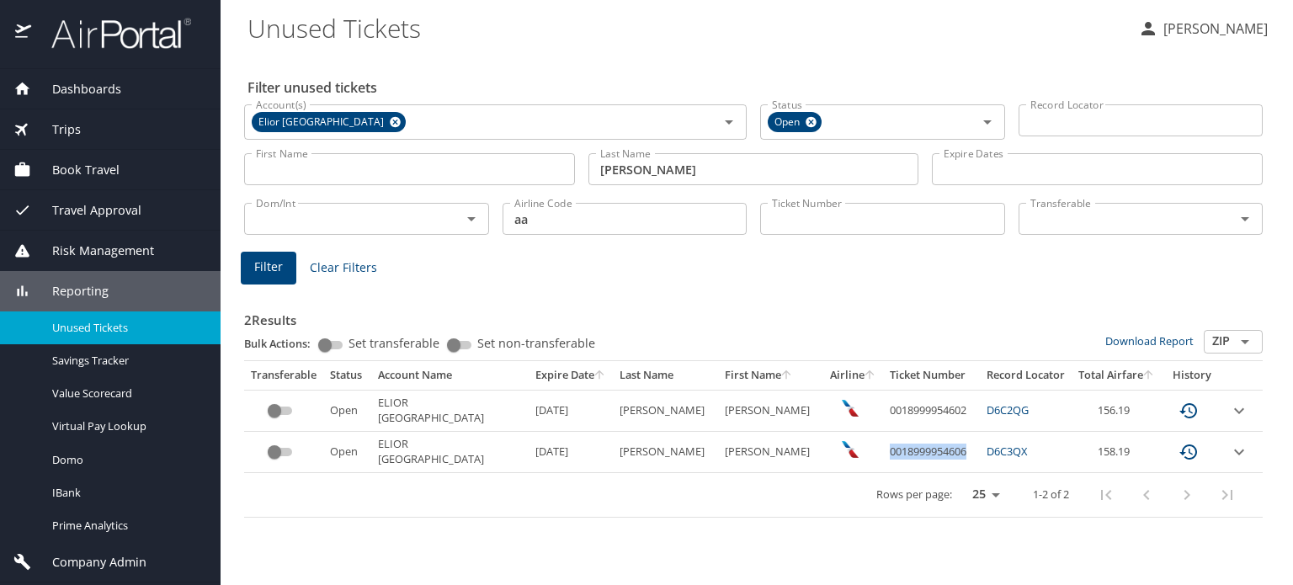
copy td "0018999954606"
drag, startPoint x: 861, startPoint y: 407, endPoint x: 1053, endPoint y: 438, distance: 193.7
click at [1053, 438] on tbody "Open ELIOR NORTH AMERICA 9/2/2026 MYERS HANNAH JEAN 0018999954602 D6C2QG 156.19…" at bounding box center [753, 431] width 1019 height 83
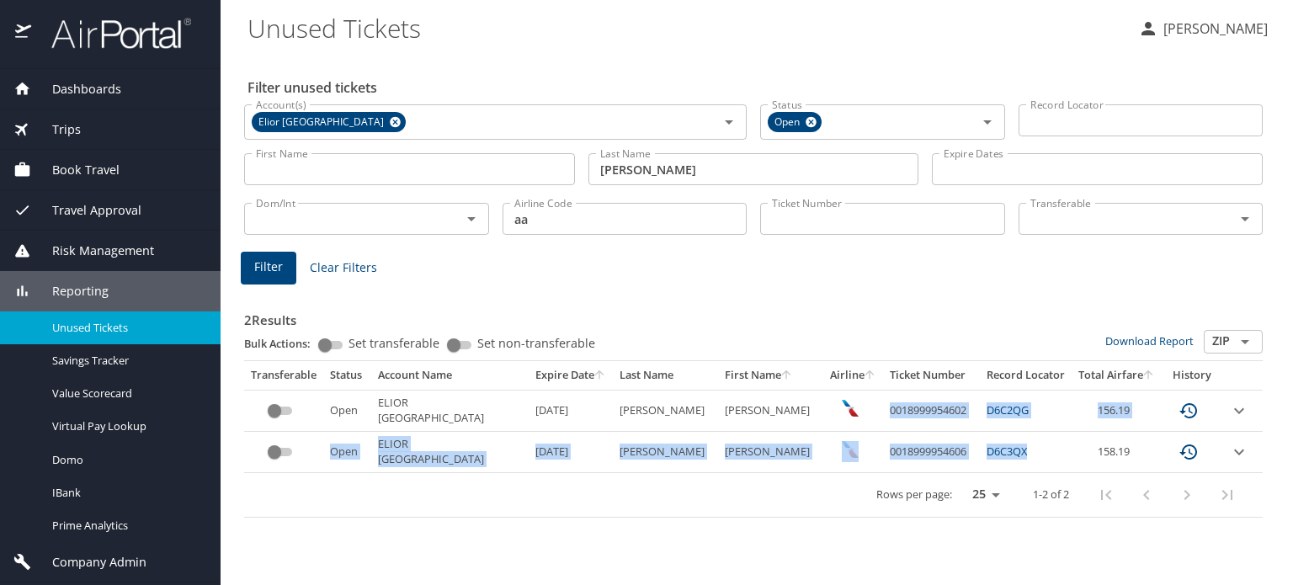
copy tbody "0018999954602 D6C2QG 156.19 Open ELIOR NORTH AMERICA 9/2/2026 MYERS HANNAH JEAN…"
click at [987, 413] on link "D6C2QG" at bounding box center [1008, 410] width 42 height 15
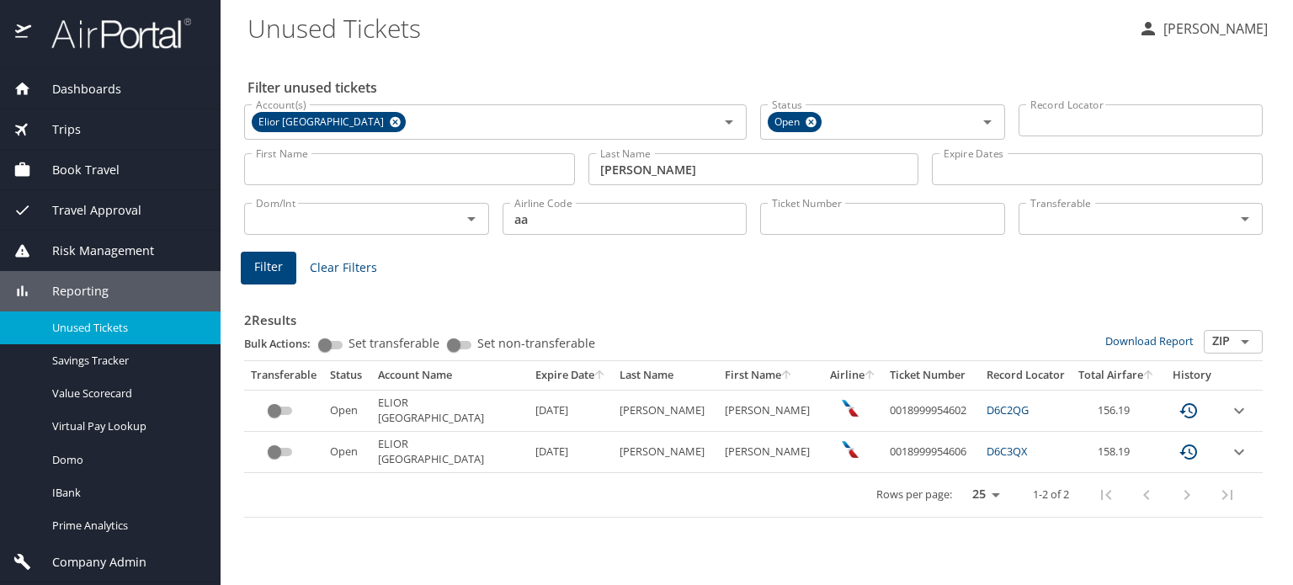
click at [842, 410] on td "custom pagination table" at bounding box center [854, 410] width 60 height 41
drag, startPoint x: 861, startPoint y: 410, endPoint x: 943, endPoint y: 412, distance: 81.7
click at [943, 412] on td "0018999954602" at bounding box center [931, 410] width 97 height 41
copy td "0018999954602"
click at [100, 34] on img at bounding box center [112, 33] width 158 height 33
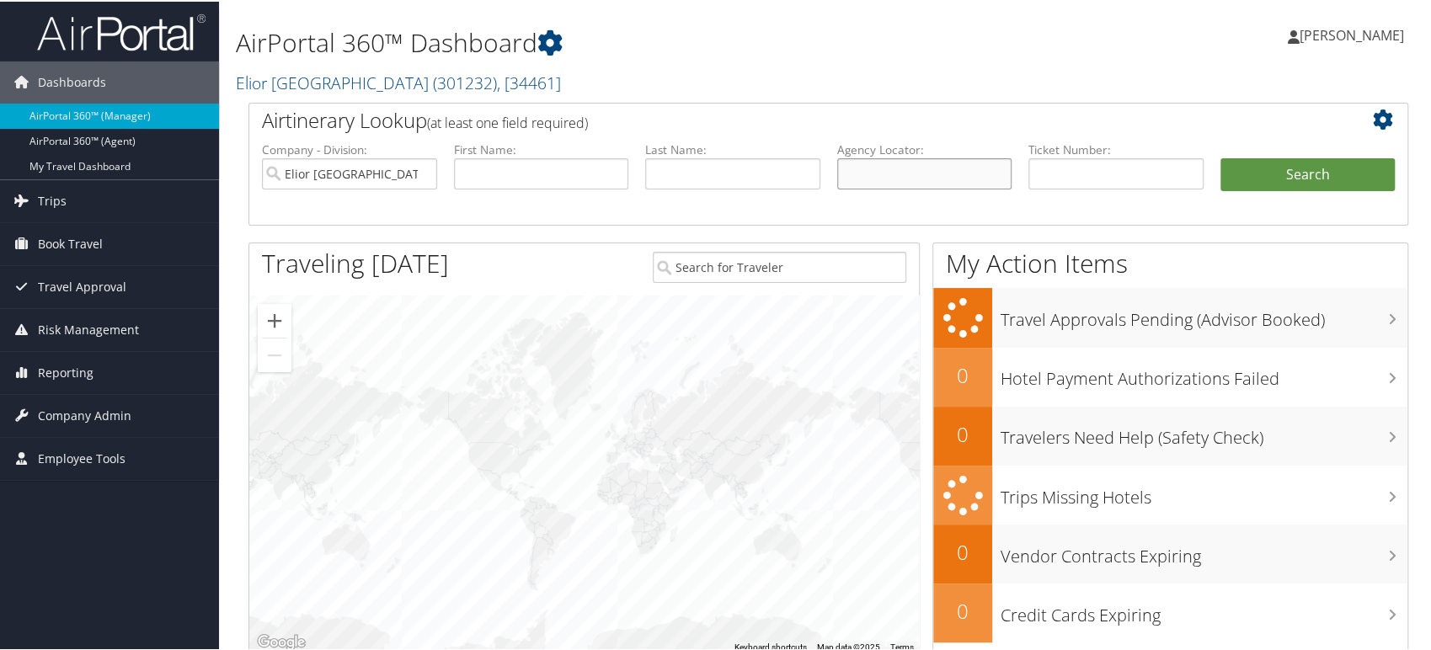
click at [856, 174] on input "text" at bounding box center [924, 172] width 175 height 31
paste input "D98GHP"
type input "D98GHP"
click at [417, 173] on input "Elior North America" at bounding box center [349, 172] width 175 height 31
click at [1309, 173] on button "Search" at bounding box center [1307, 174] width 175 height 34
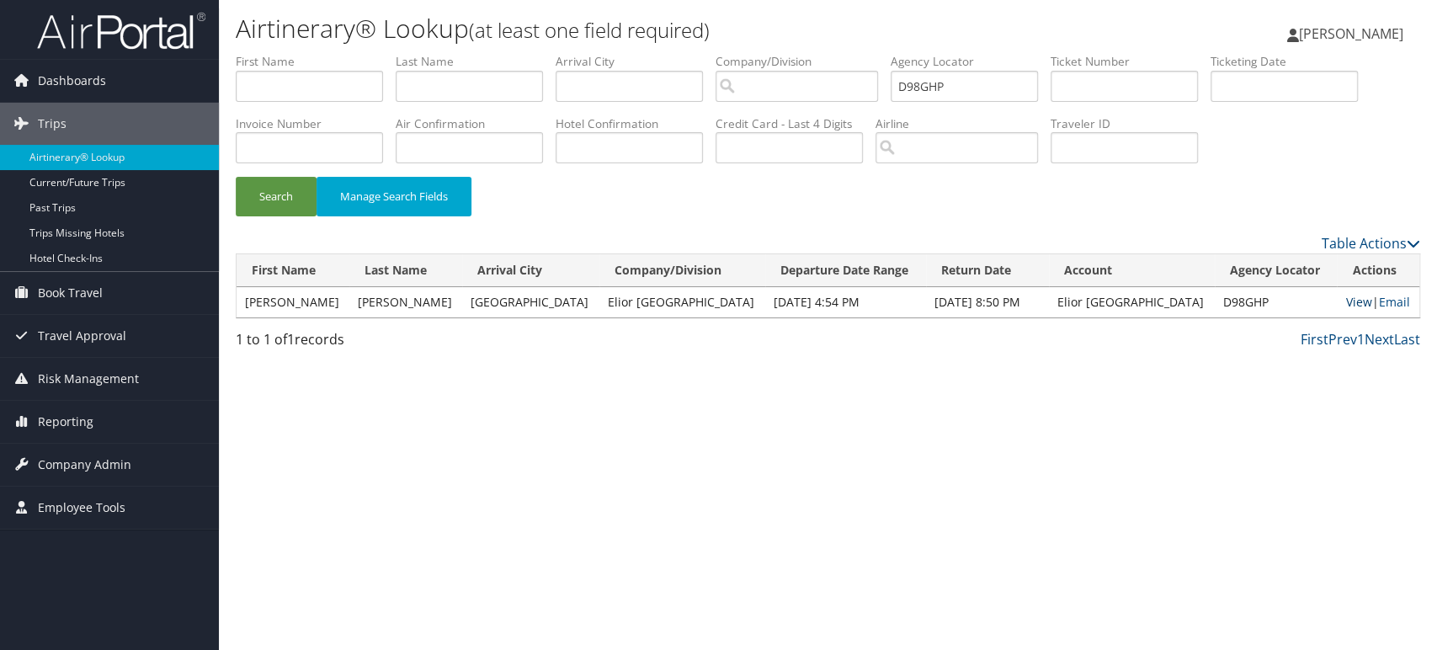
click at [1354, 301] on link "View" at bounding box center [1359, 302] width 26 height 16
click at [94, 416] on link "Reporting" at bounding box center [109, 422] width 219 height 42
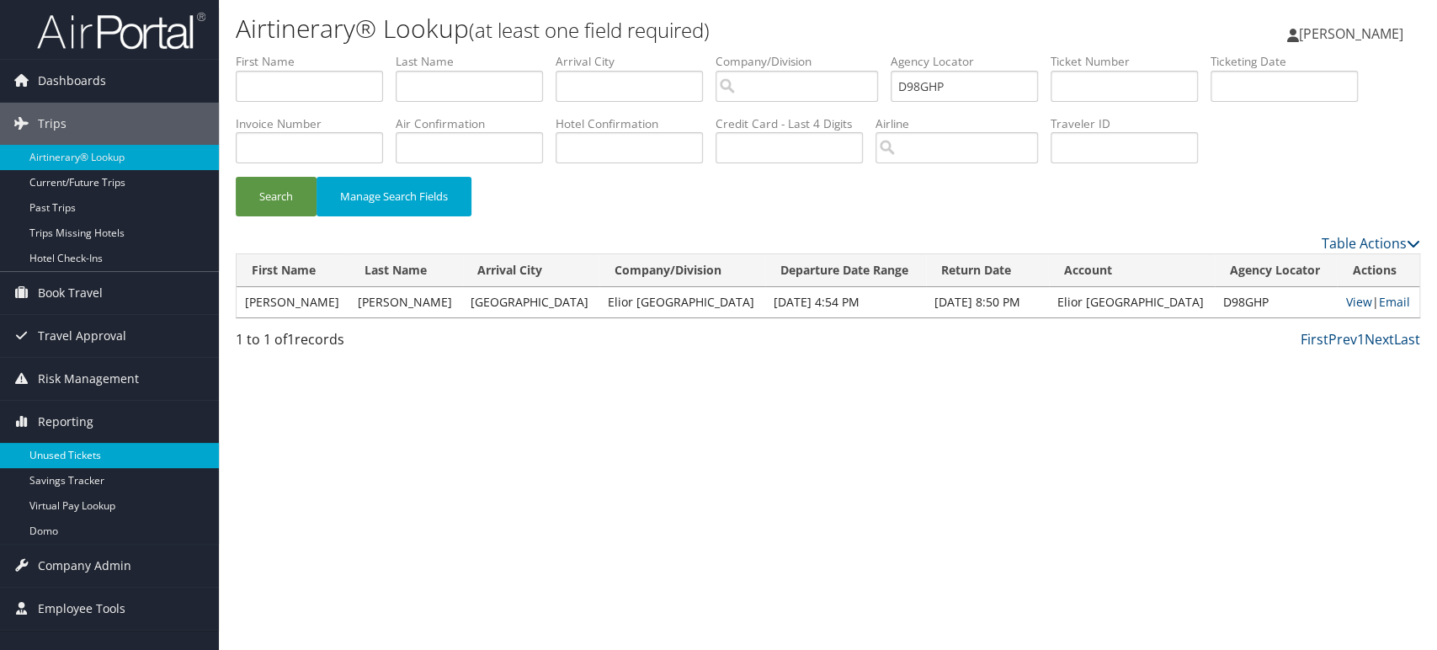
click at [49, 456] on link "Unused Tickets" at bounding box center [109, 455] width 219 height 25
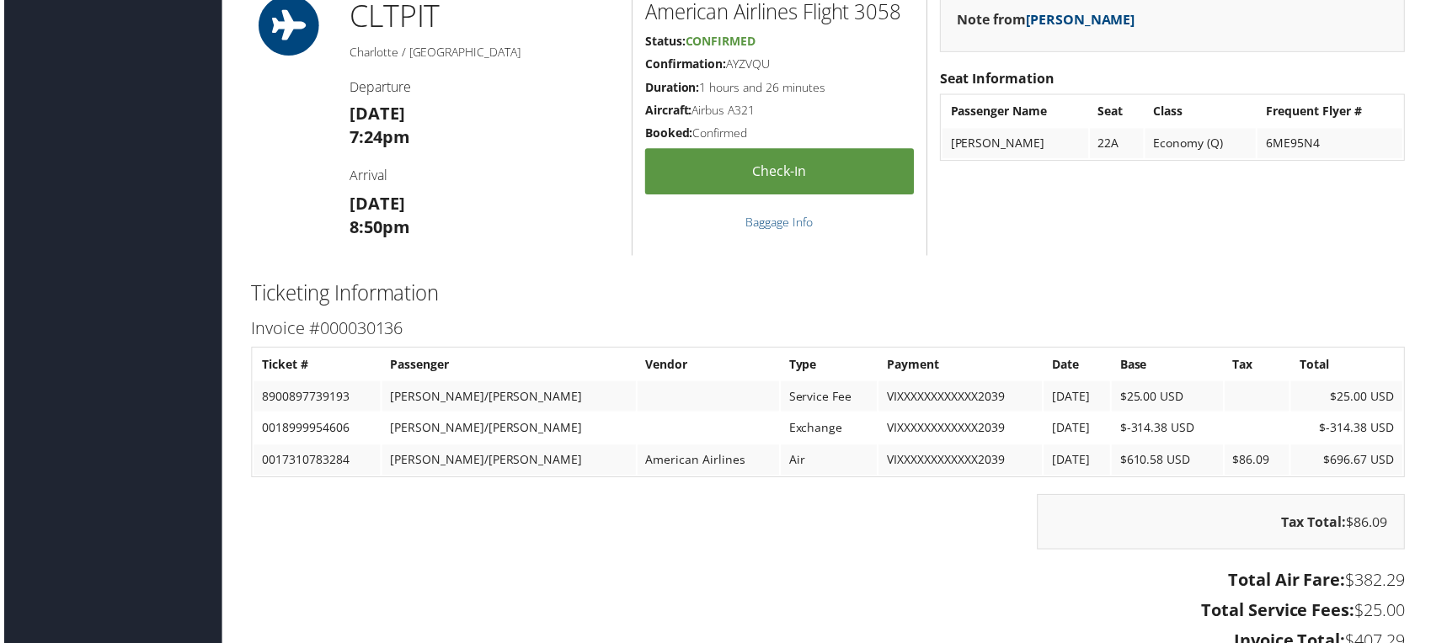
scroll to position [1545, 0]
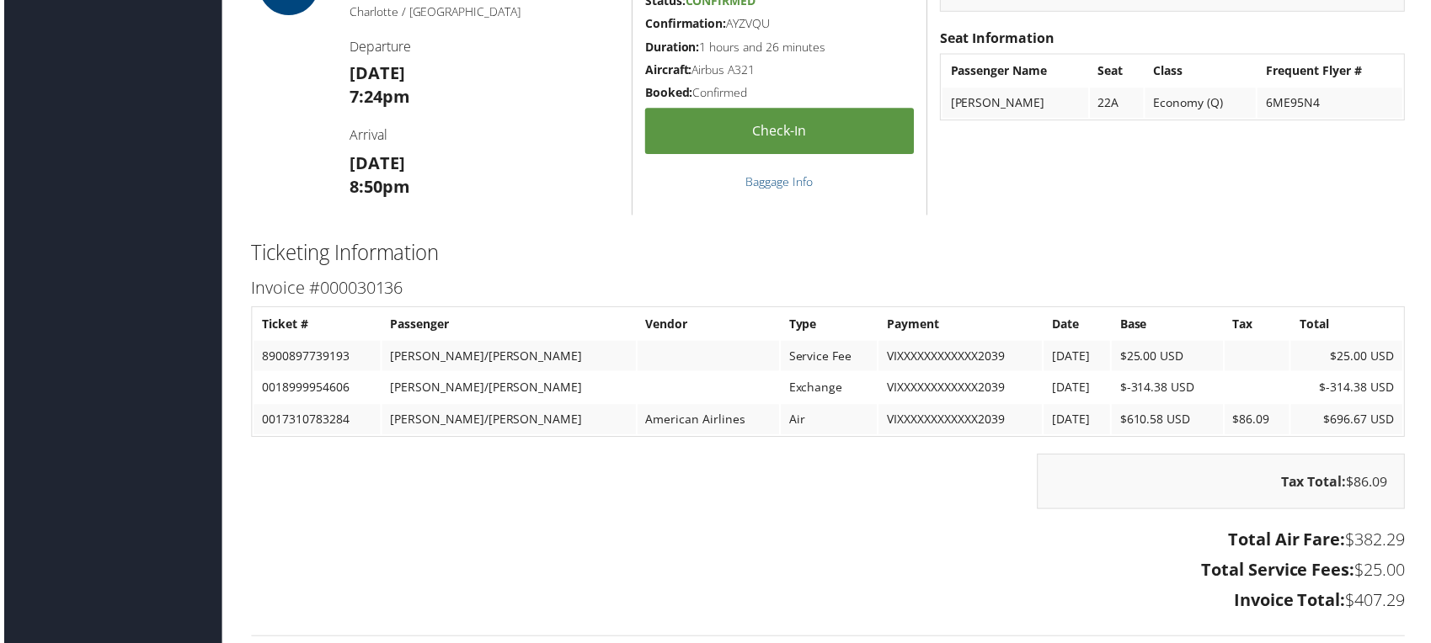
click at [820, 555] on h3 "Total Air Fare: $382.29" at bounding box center [828, 543] width 1160 height 24
click at [652, 489] on div "Tax Total: $86.09" at bounding box center [828, 492] width 1185 height 72
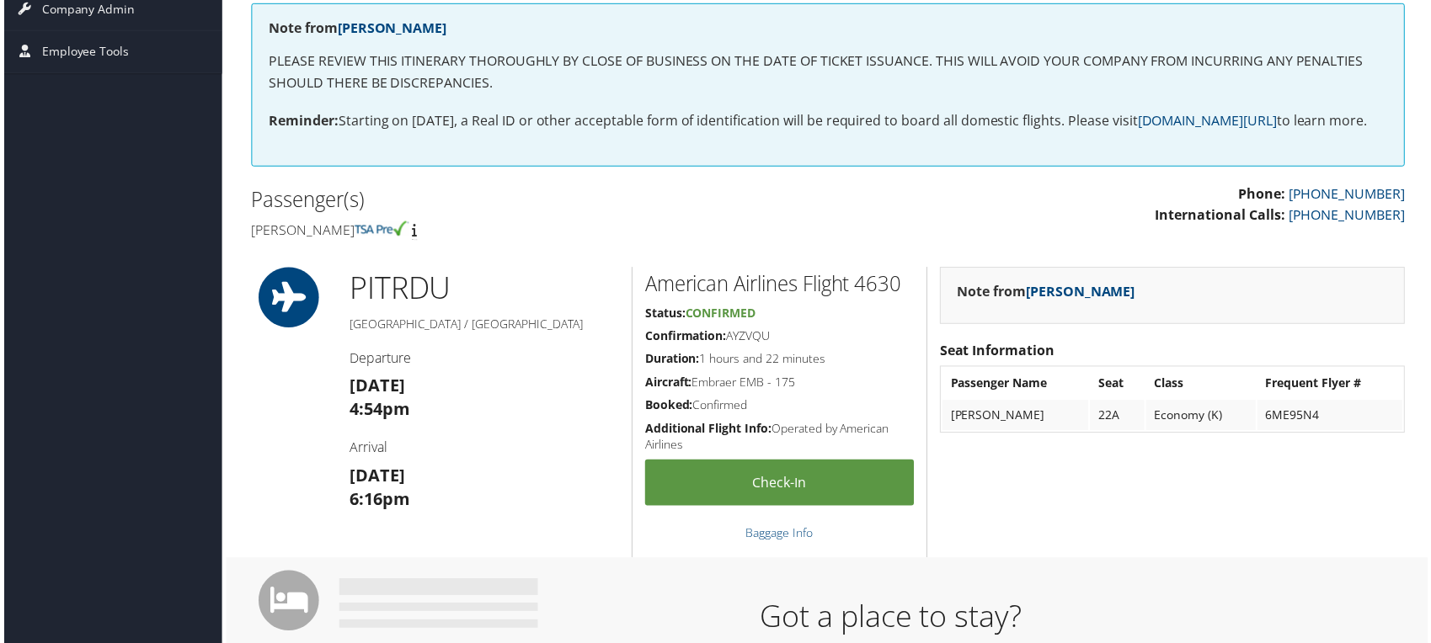
scroll to position [0, 0]
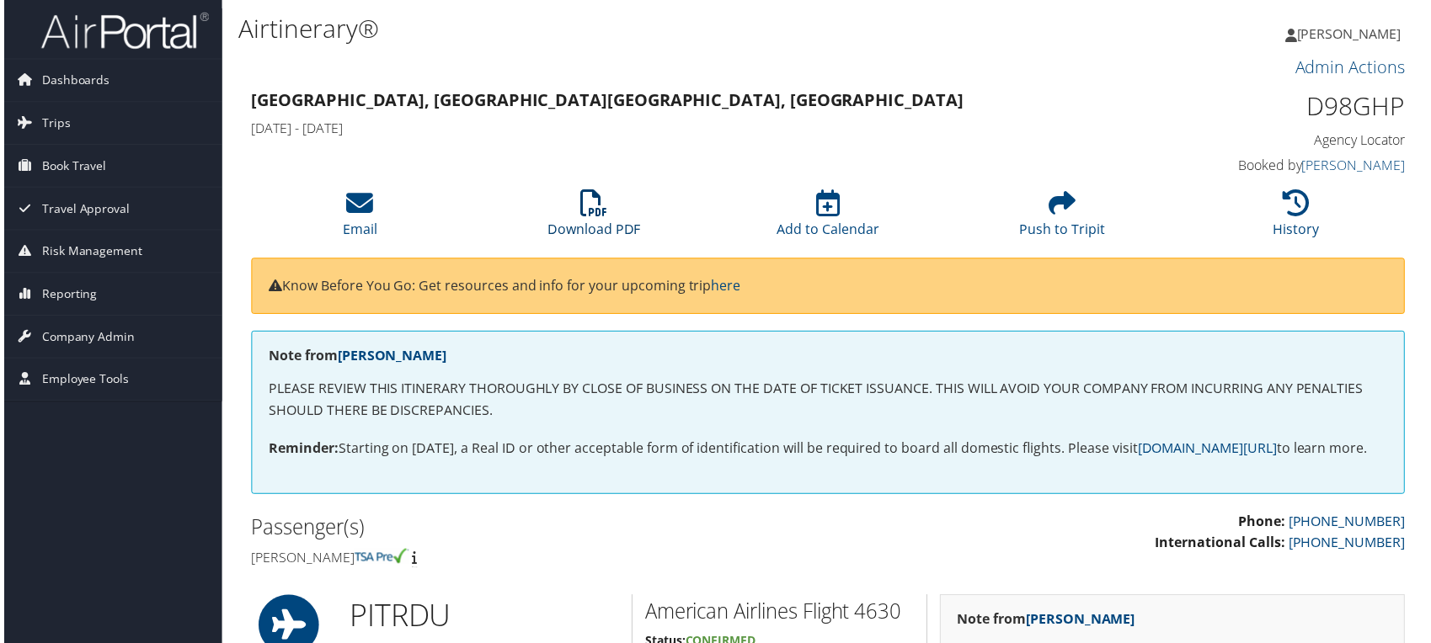
drag, startPoint x: 590, startPoint y: 205, endPoint x: 621, endPoint y: 159, distance: 55.4
click at [590, 205] on icon at bounding box center [592, 203] width 27 height 27
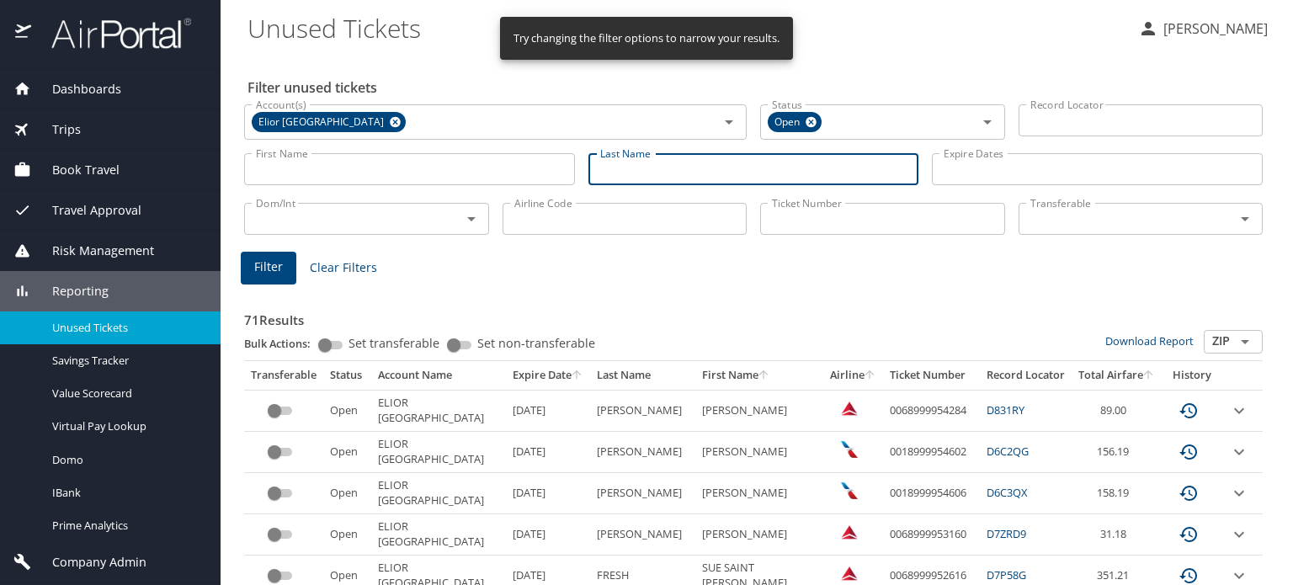
click at [653, 182] on input "Last Name" at bounding box center [754, 169] width 331 height 32
type input "myers"
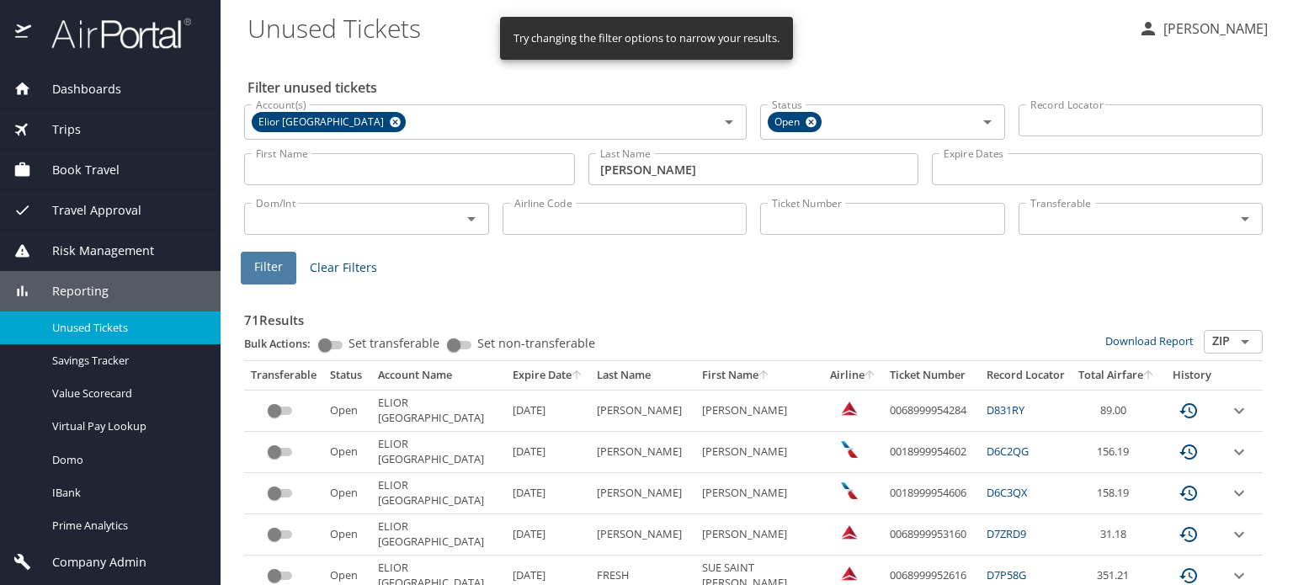
click at [273, 268] on span "Filter" at bounding box center [268, 267] width 29 height 21
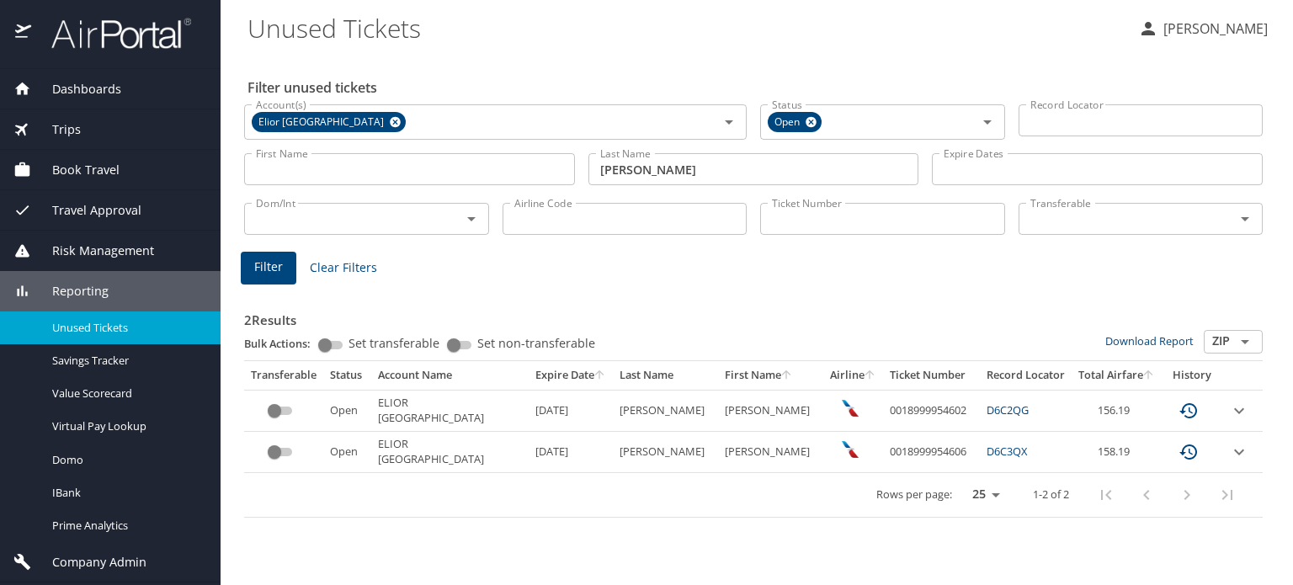
click at [113, 16] on div at bounding box center [110, 34] width 221 height 69
click at [108, 46] on img at bounding box center [112, 33] width 158 height 33
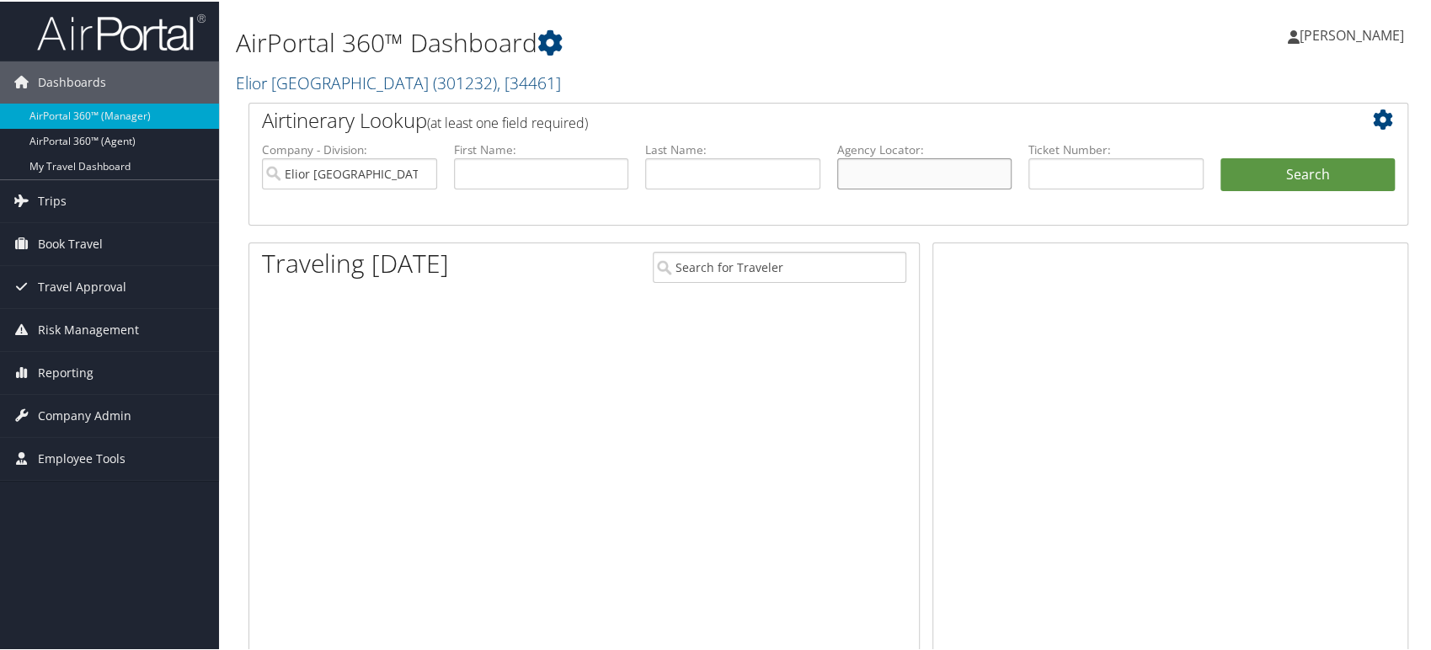
drag, startPoint x: 0, startPoint y: 0, endPoint x: 845, endPoint y: 175, distance: 862.6
click at [845, 175] on input "text" at bounding box center [924, 172] width 175 height 31
paste input "D98VQ5"
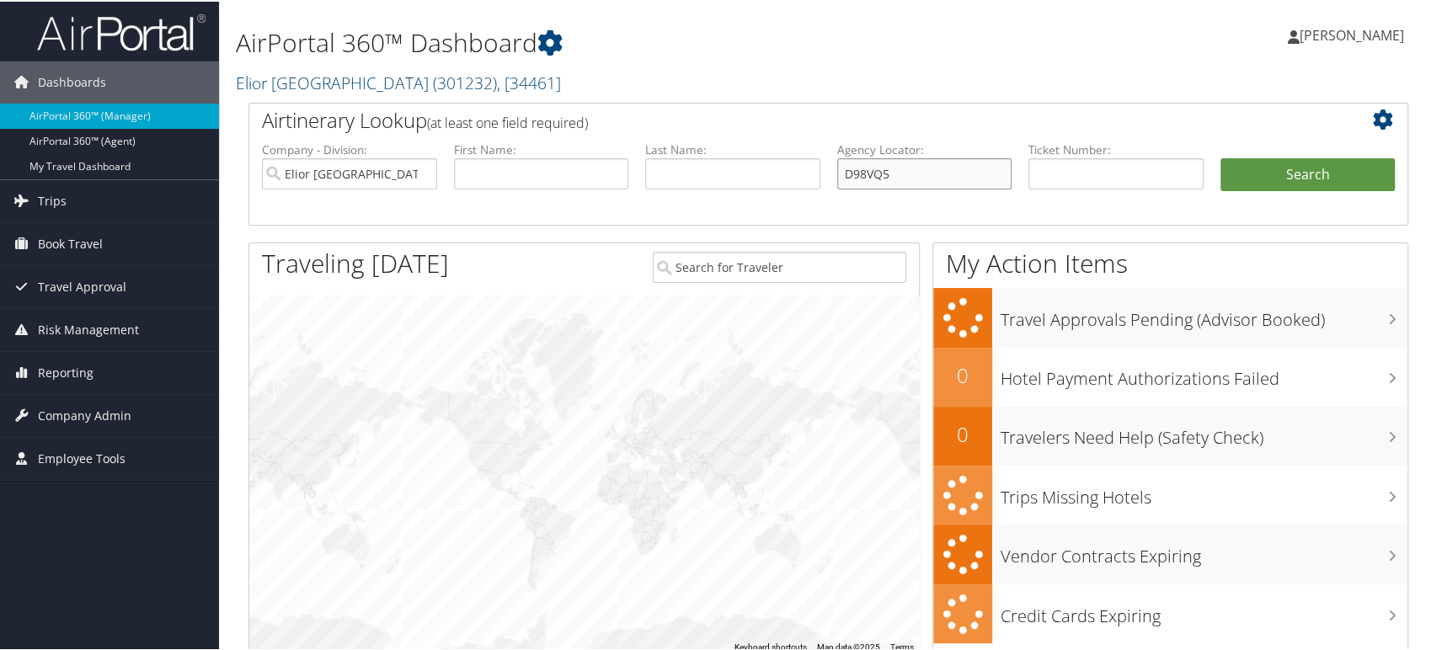
type input "D98VQ5"
click at [424, 170] on input "Elior North America" at bounding box center [349, 172] width 175 height 31
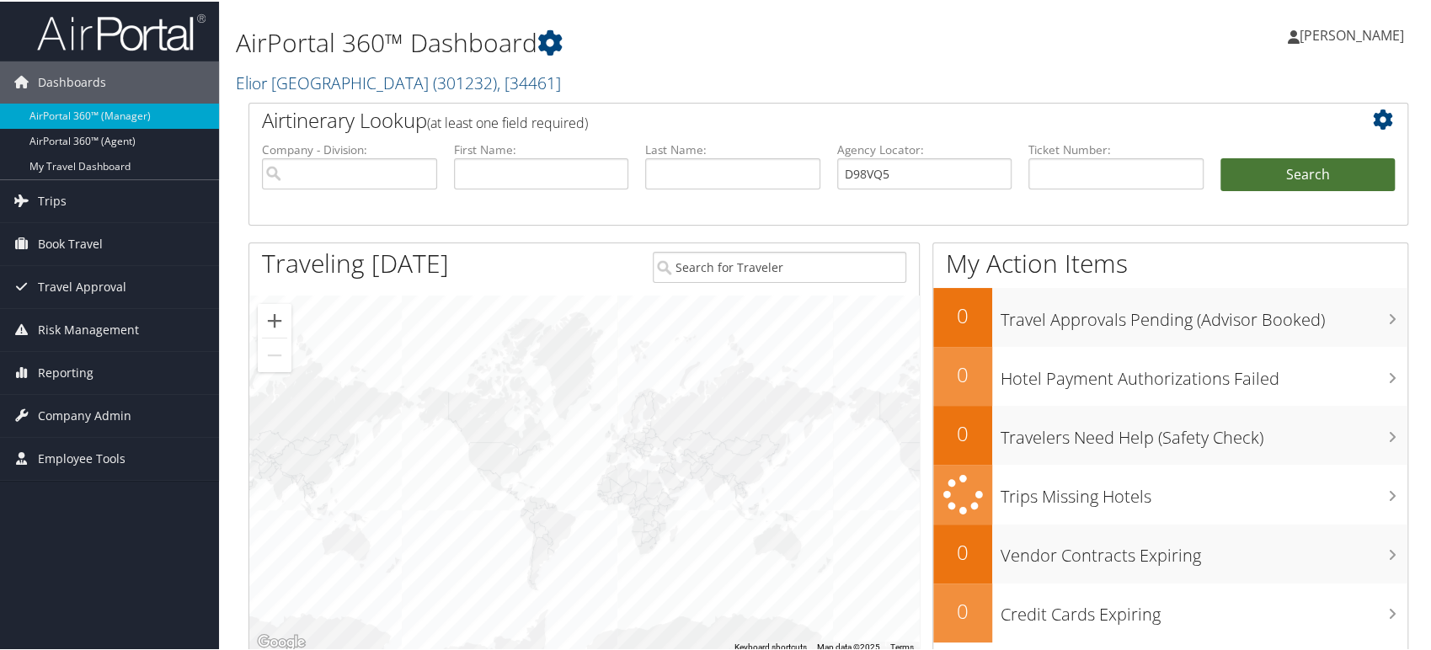
click at [1264, 177] on button "Search" at bounding box center [1307, 174] width 175 height 34
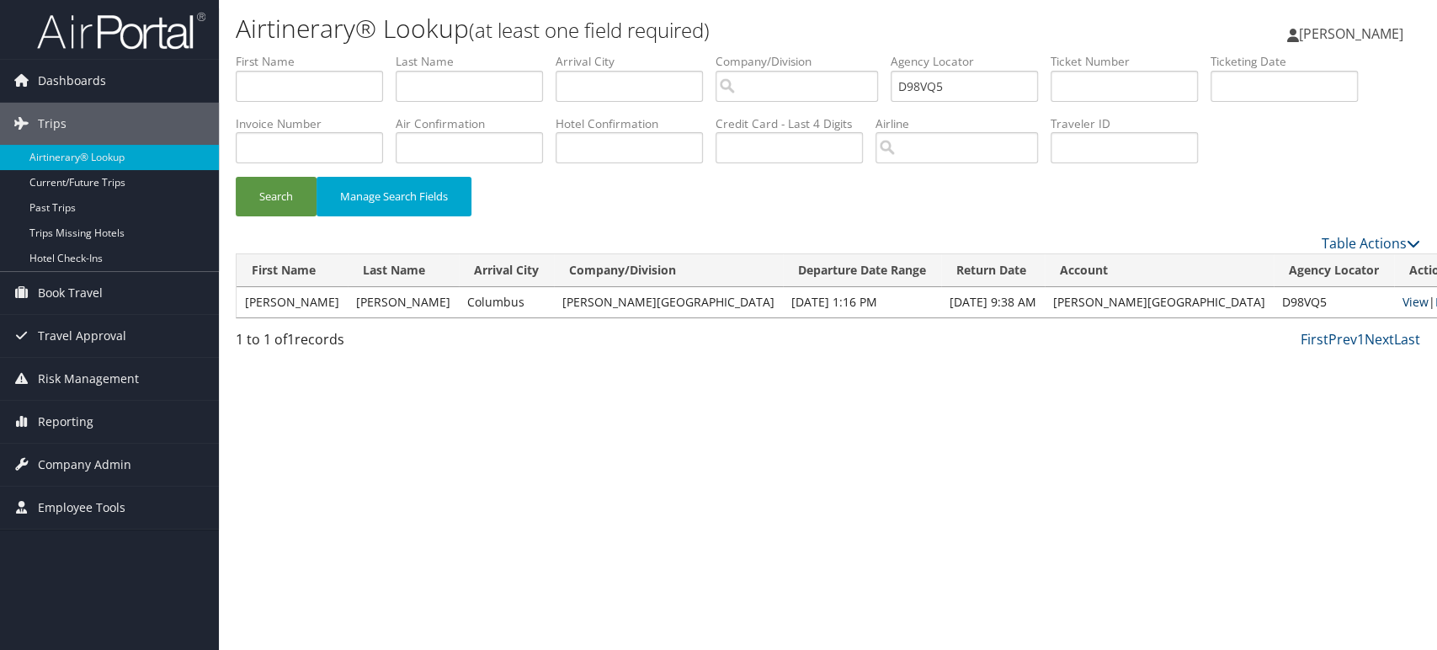
click at [1403, 306] on link "View" at bounding box center [1416, 302] width 26 height 16
drag, startPoint x: 977, startPoint y: 79, endPoint x: 720, endPoint y: 64, distance: 257.3
click at [720, 53] on ul "First Name Last Name Departure City Arrival City Company/Division Airport/City …" at bounding box center [828, 53] width 1185 height 0
paste input "7LVX"
click at [270, 199] on button "Search" at bounding box center [276, 197] width 81 height 40
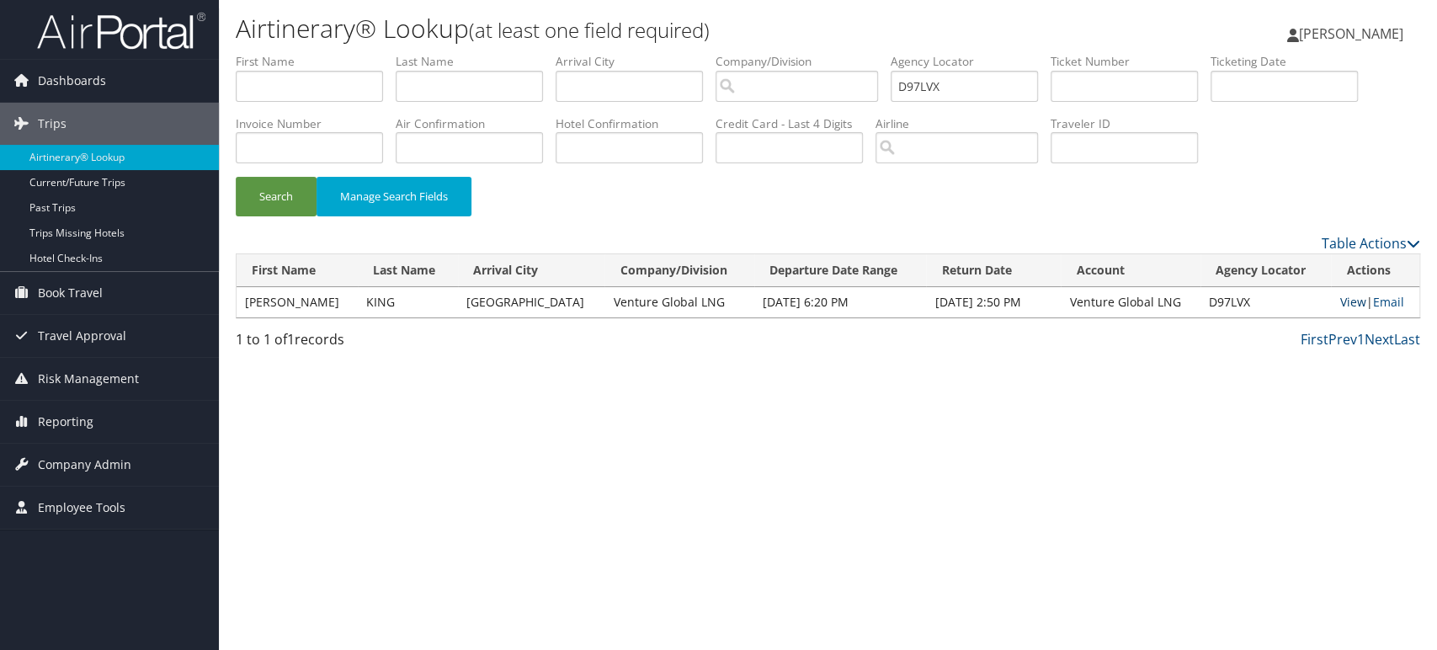
click at [1346, 303] on link "View" at bounding box center [1353, 302] width 26 height 16
drag, startPoint x: 982, startPoint y: 88, endPoint x: 808, endPoint y: 97, distance: 173.7
click at [808, 53] on ul "First Name Last Name Departure City Arrival City Company/Division Airport/City …" at bounding box center [828, 53] width 1185 height 0
paste input "8YWR"
type input "D98YWR"
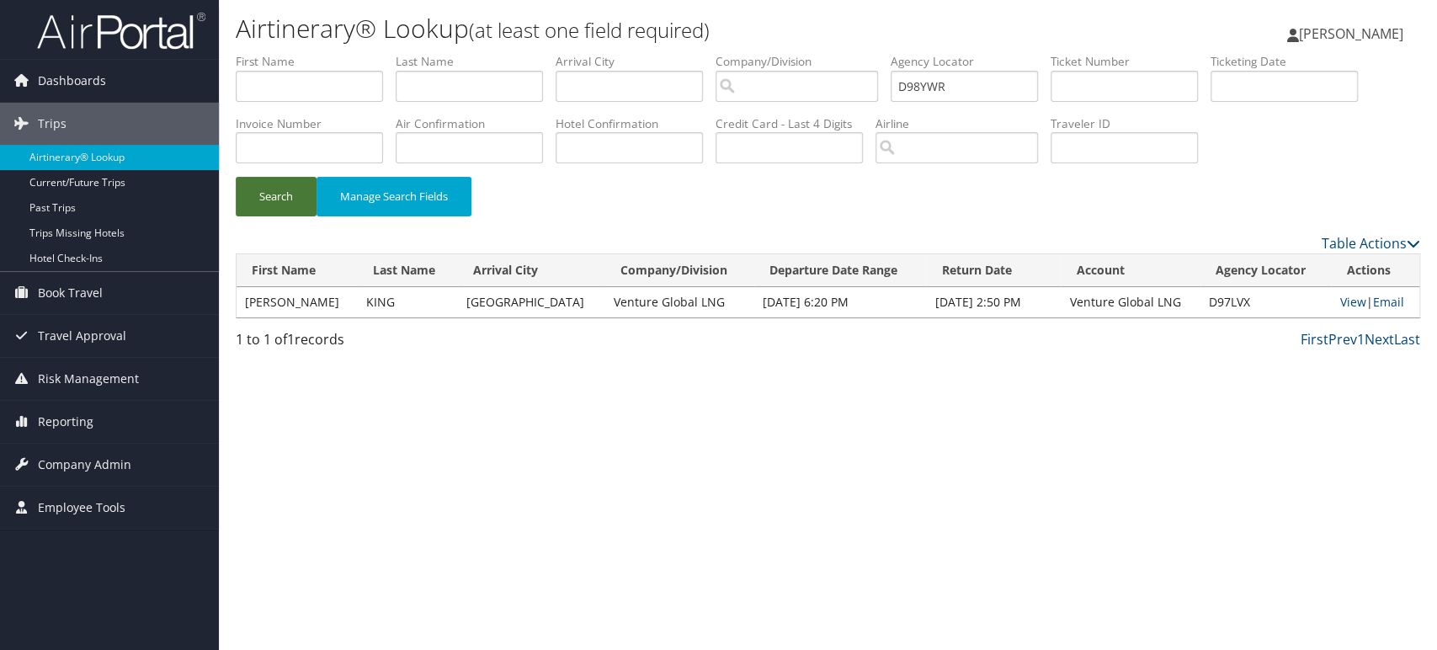
click at [303, 182] on button "Search" at bounding box center [276, 197] width 81 height 40
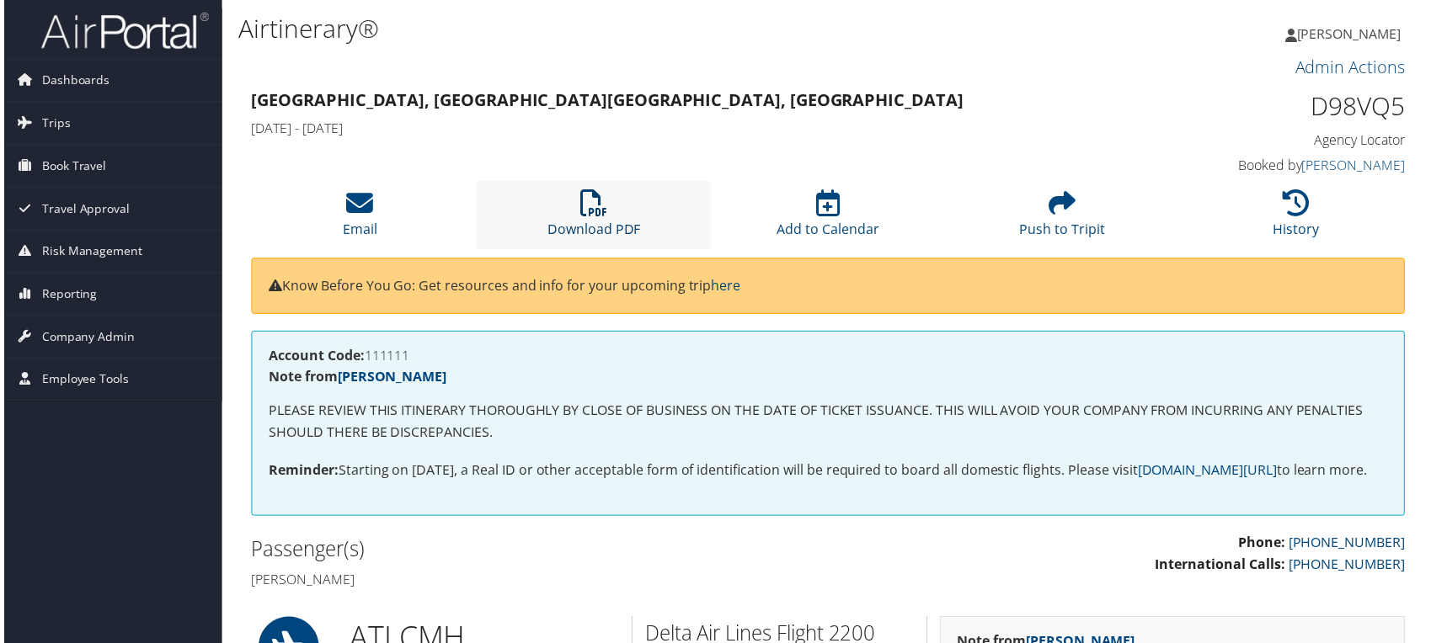
click at [574, 221] on link "Download PDF" at bounding box center [592, 220] width 93 height 40
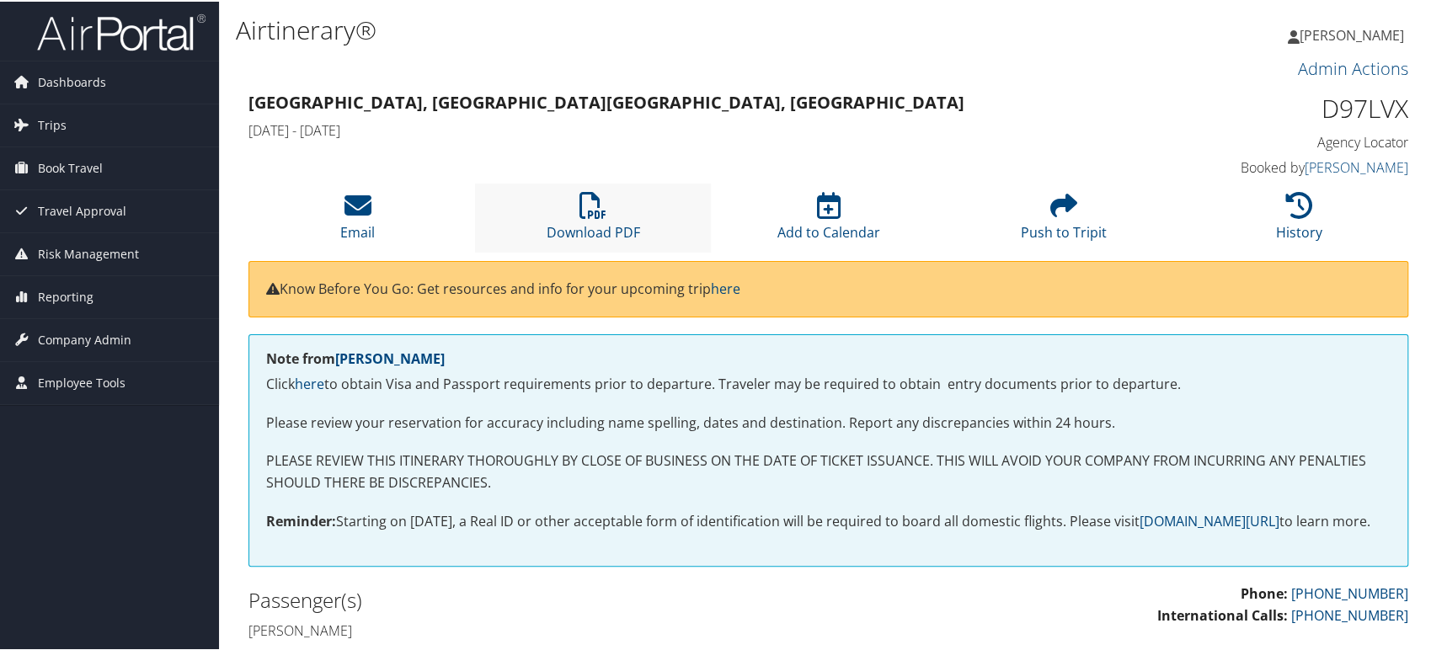
click at [560, 195] on li "Download PDF" at bounding box center [592, 216] width 235 height 68
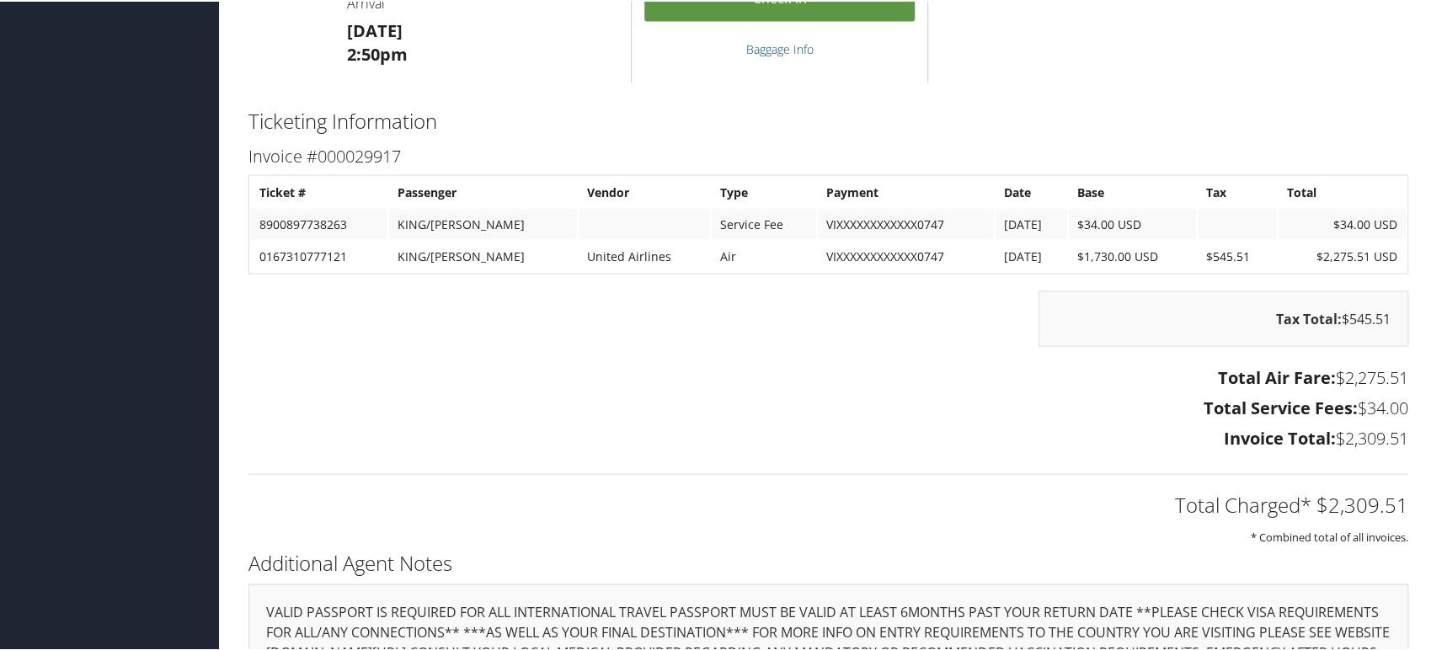
scroll to position [2151, 0]
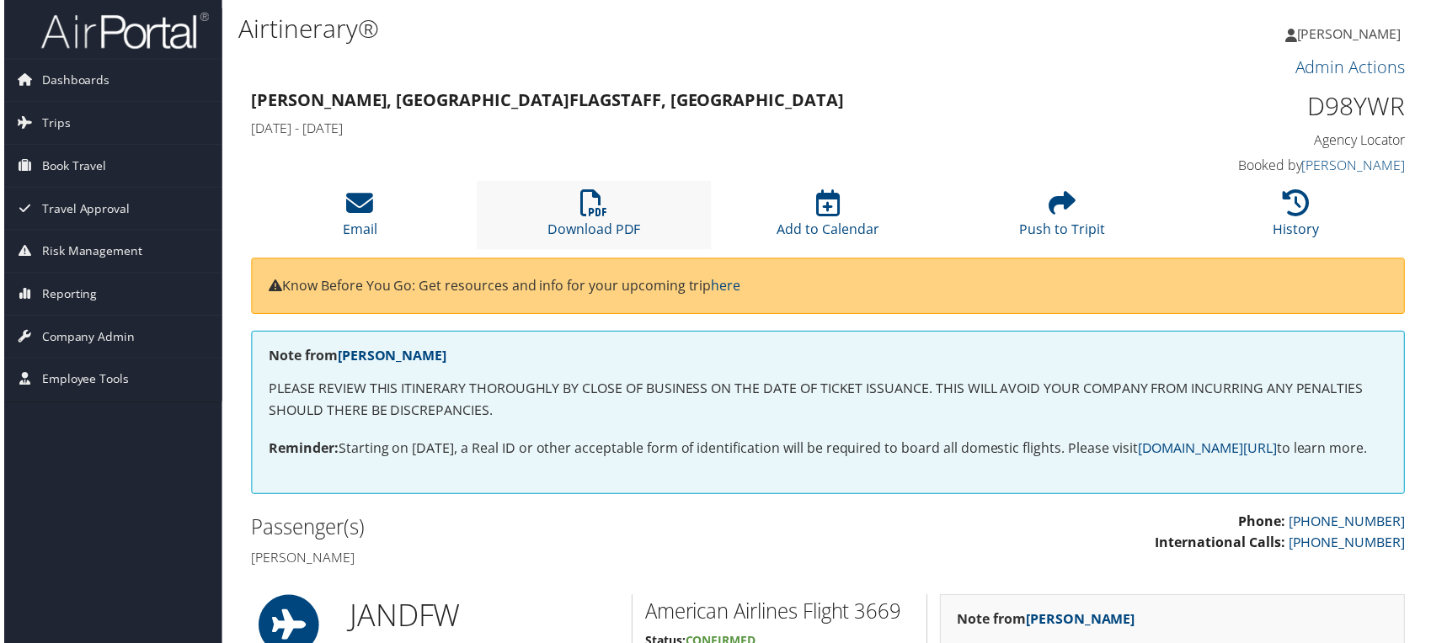
click at [606, 217] on li "Download PDF" at bounding box center [592, 216] width 235 height 68
